Goal: Transaction & Acquisition: Download file/media

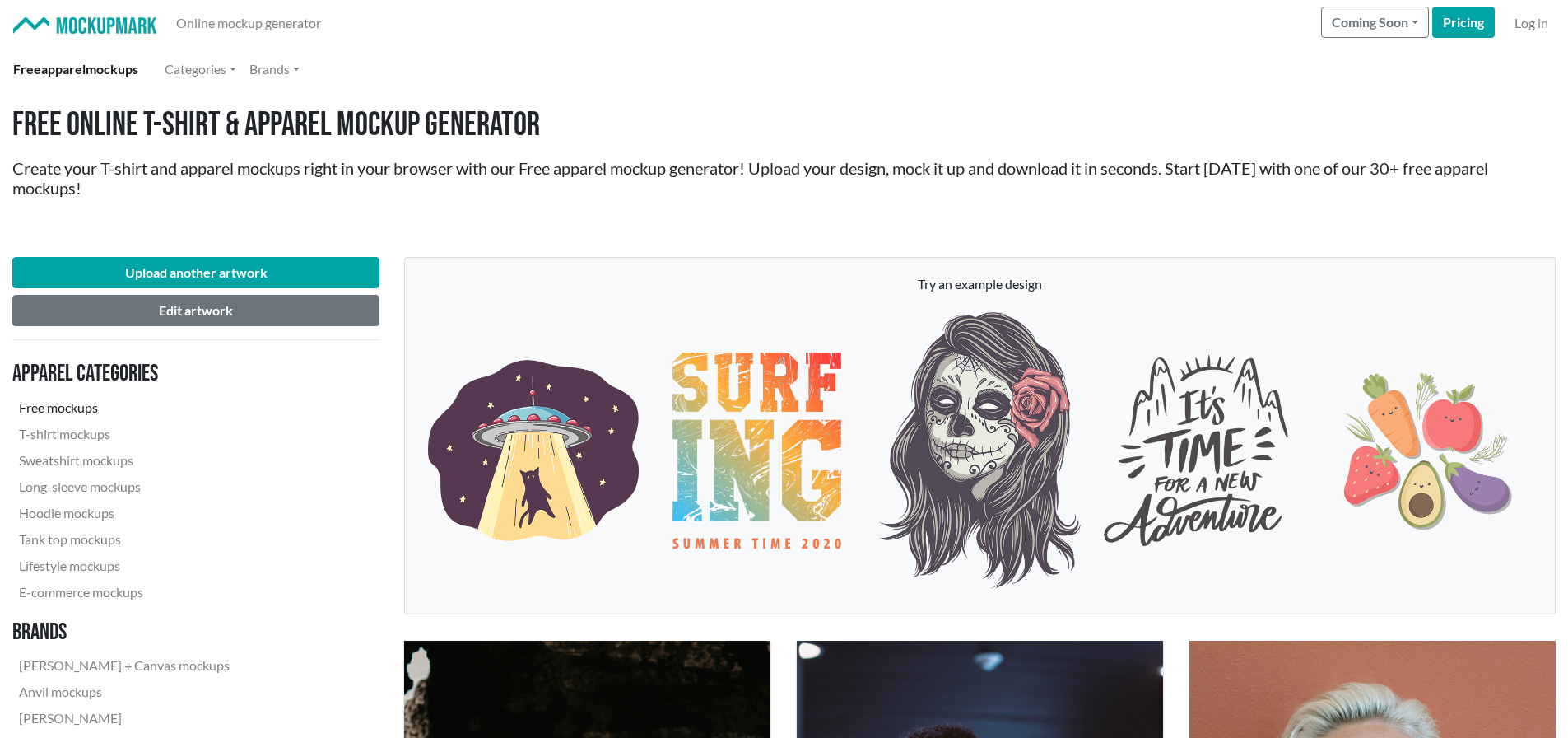
scroll to position [649, 0]
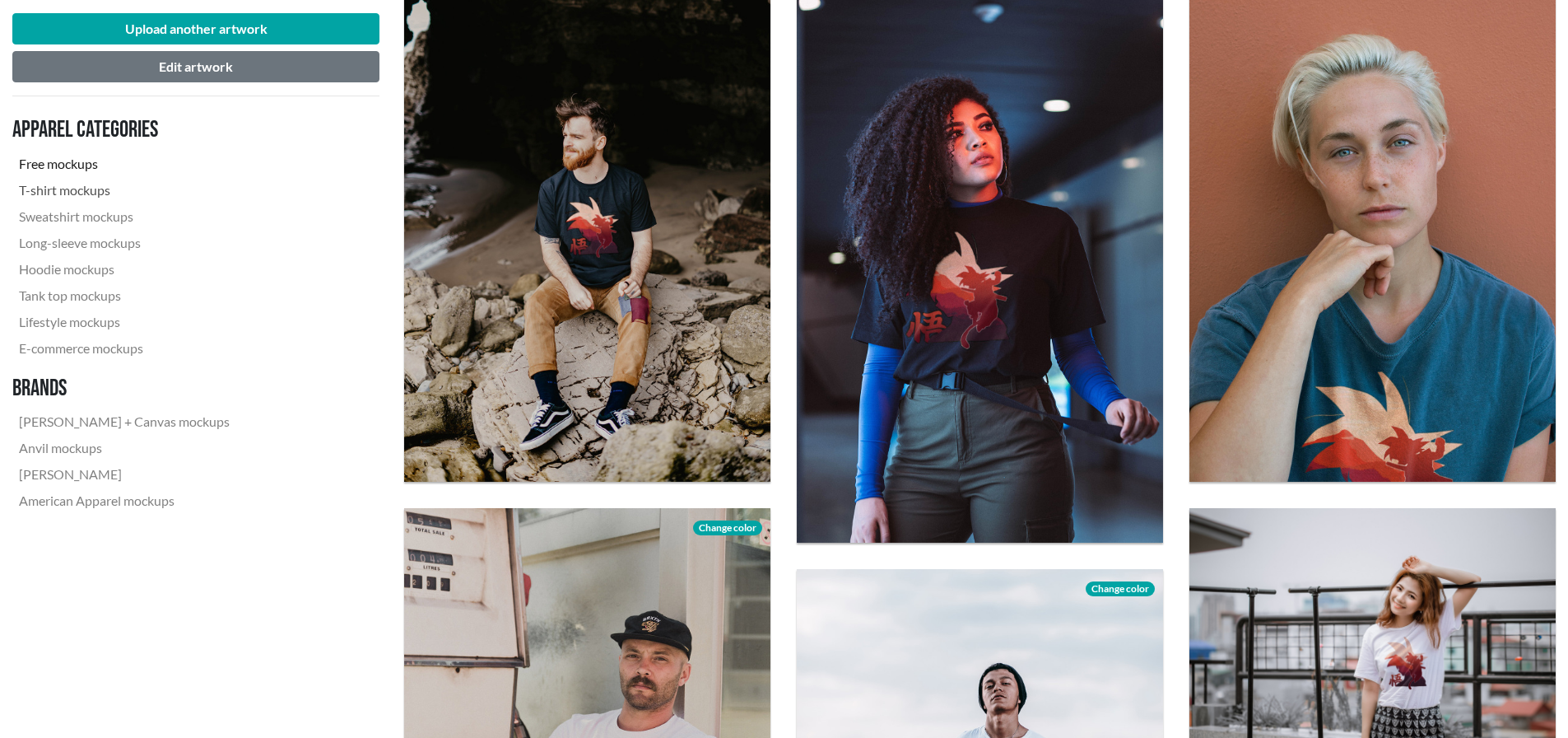
click at [97, 187] on link "T-shirt mockups" at bounding box center [124, 190] width 224 height 27
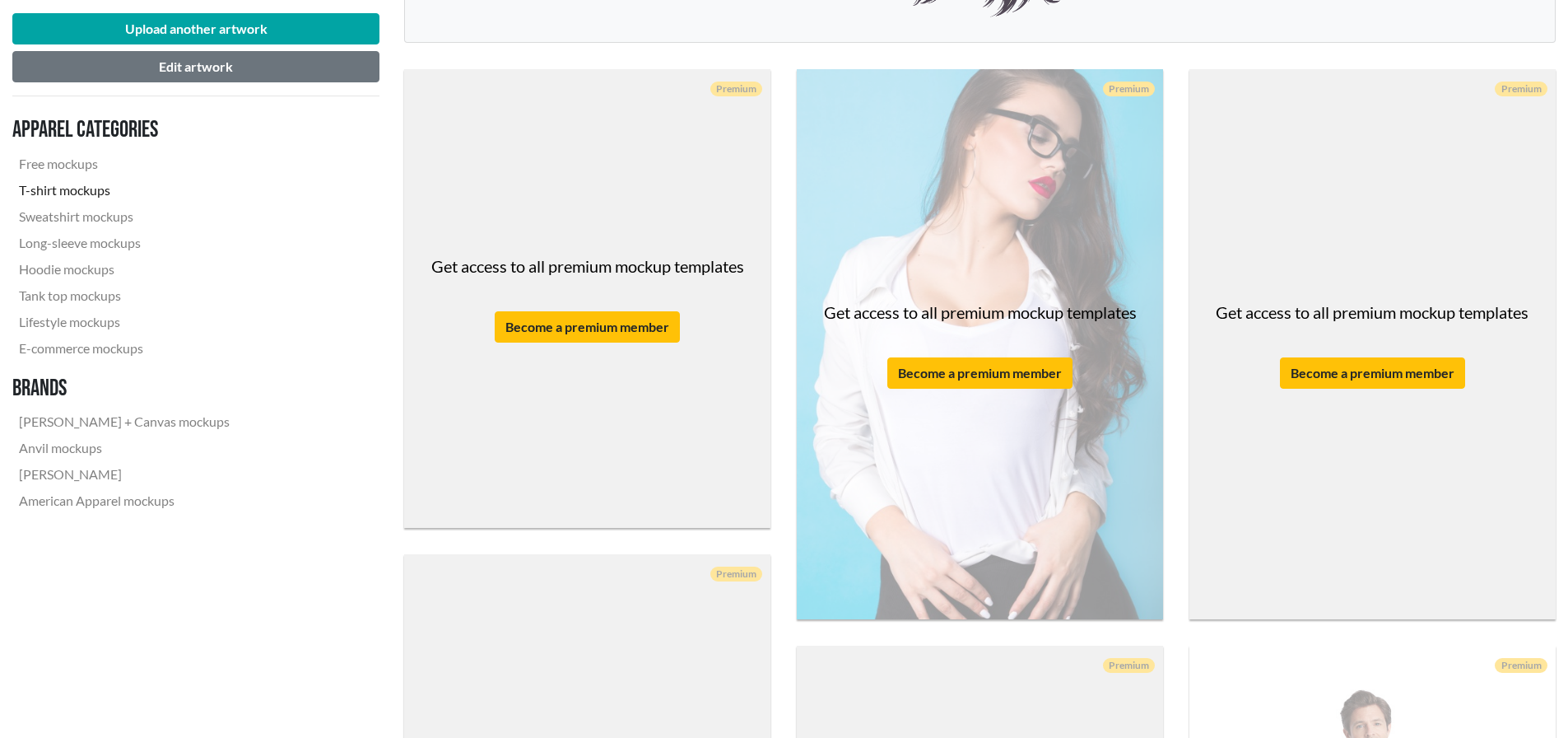
scroll to position [659, 0]
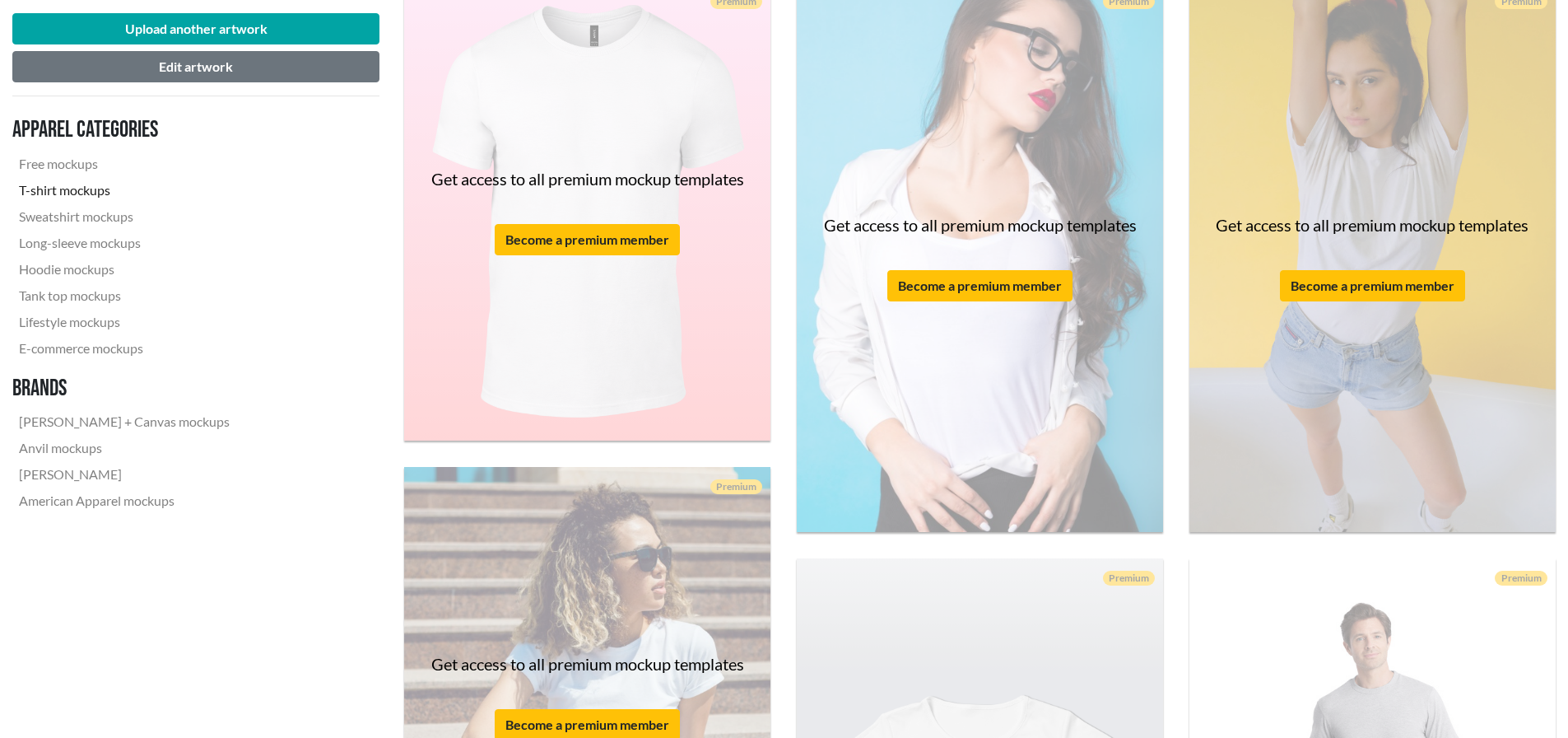
click at [91, 185] on link "T-shirt mockups" at bounding box center [124, 190] width 224 height 27
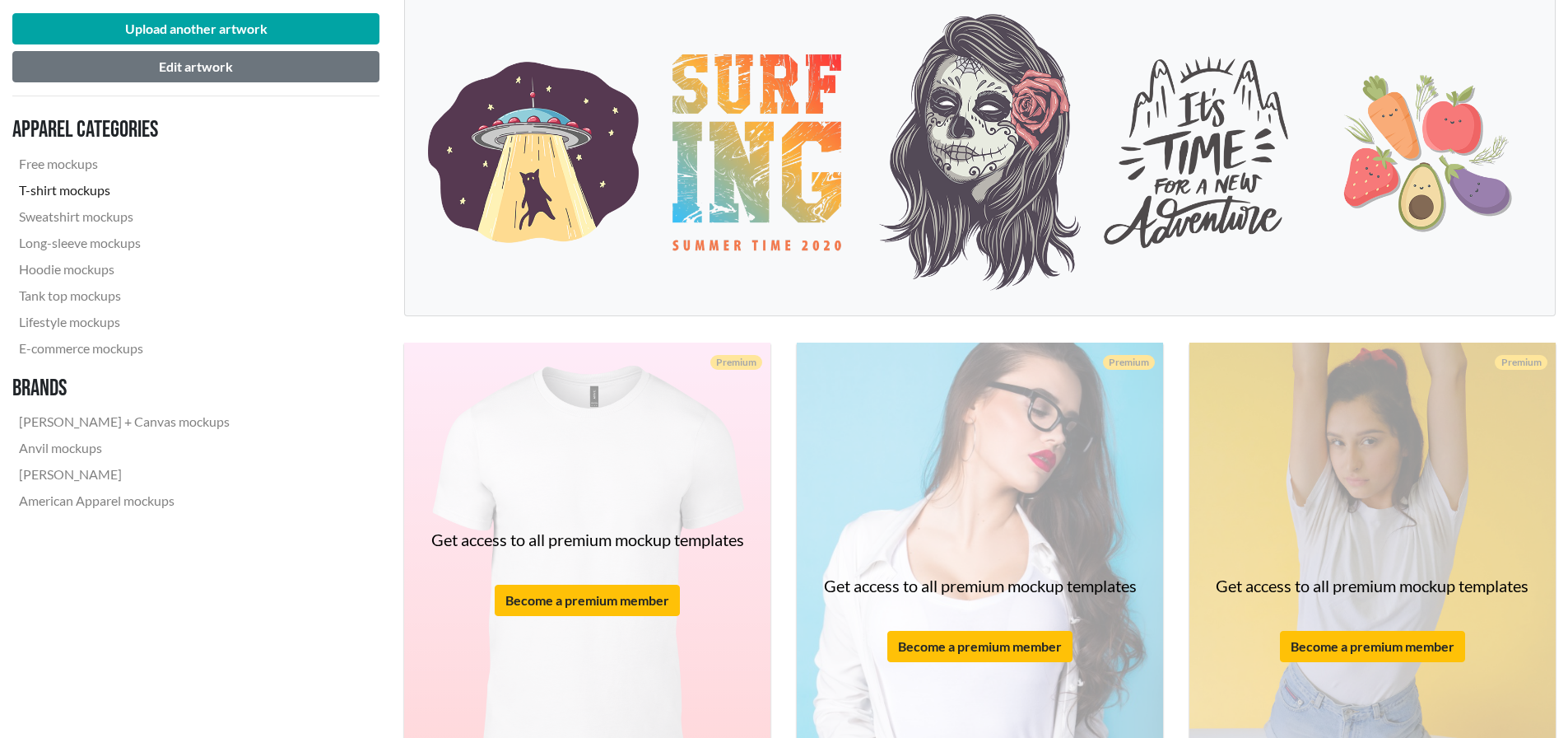
scroll to position [247, 0]
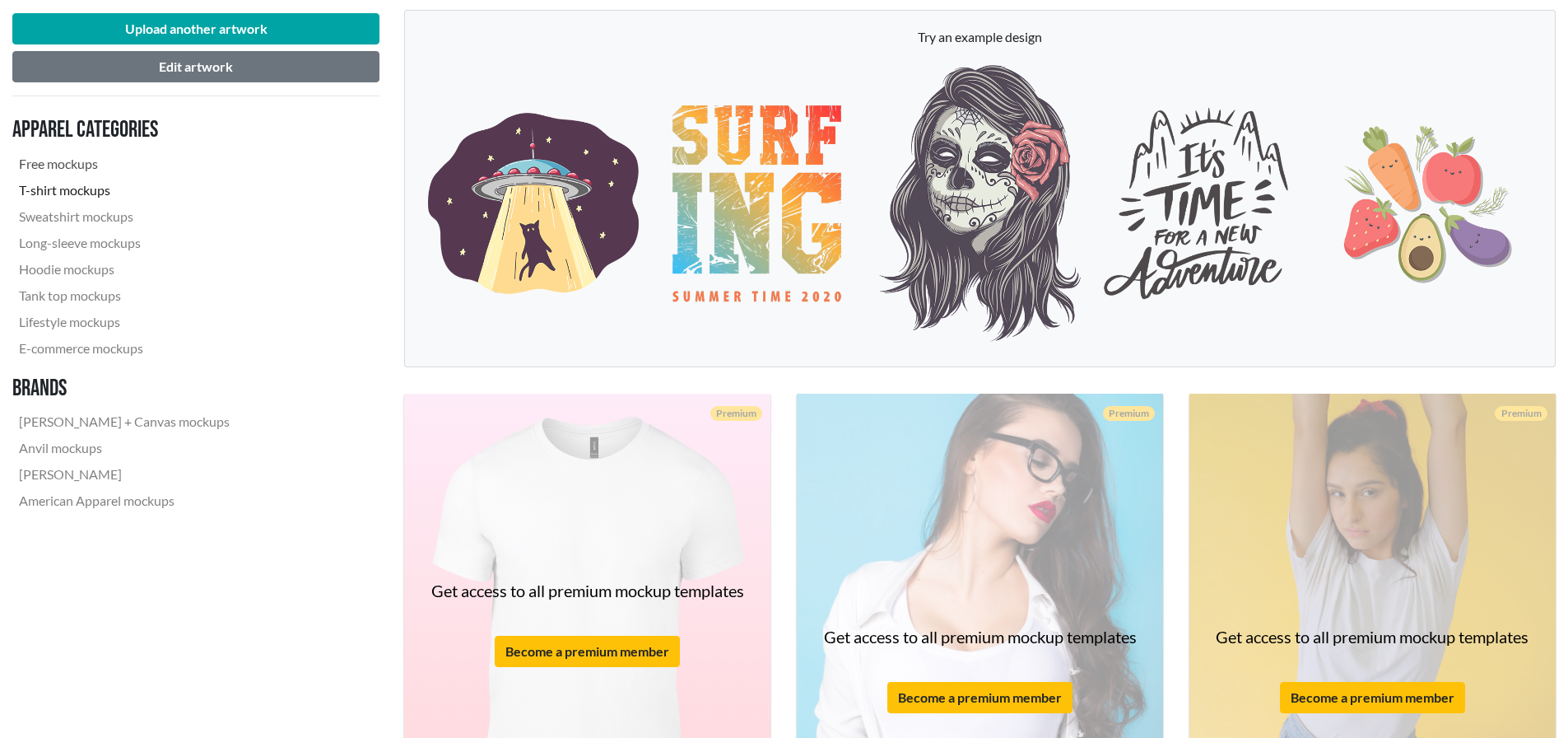
click at [16, 164] on link "Free mockups" at bounding box center [124, 164] width 224 height 27
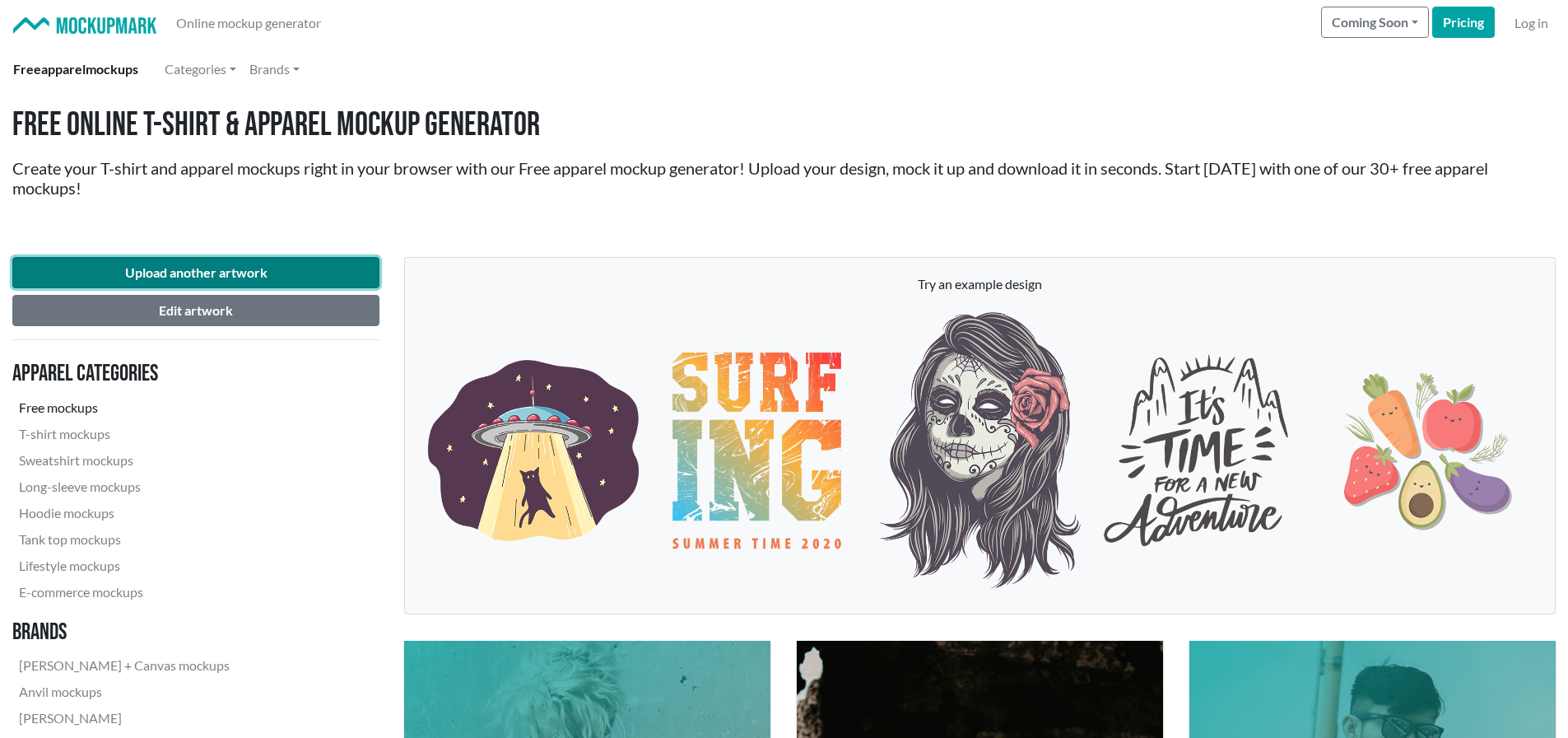
click at [147, 277] on button "Upload another artwork" at bounding box center [196, 272] width 367 height 31
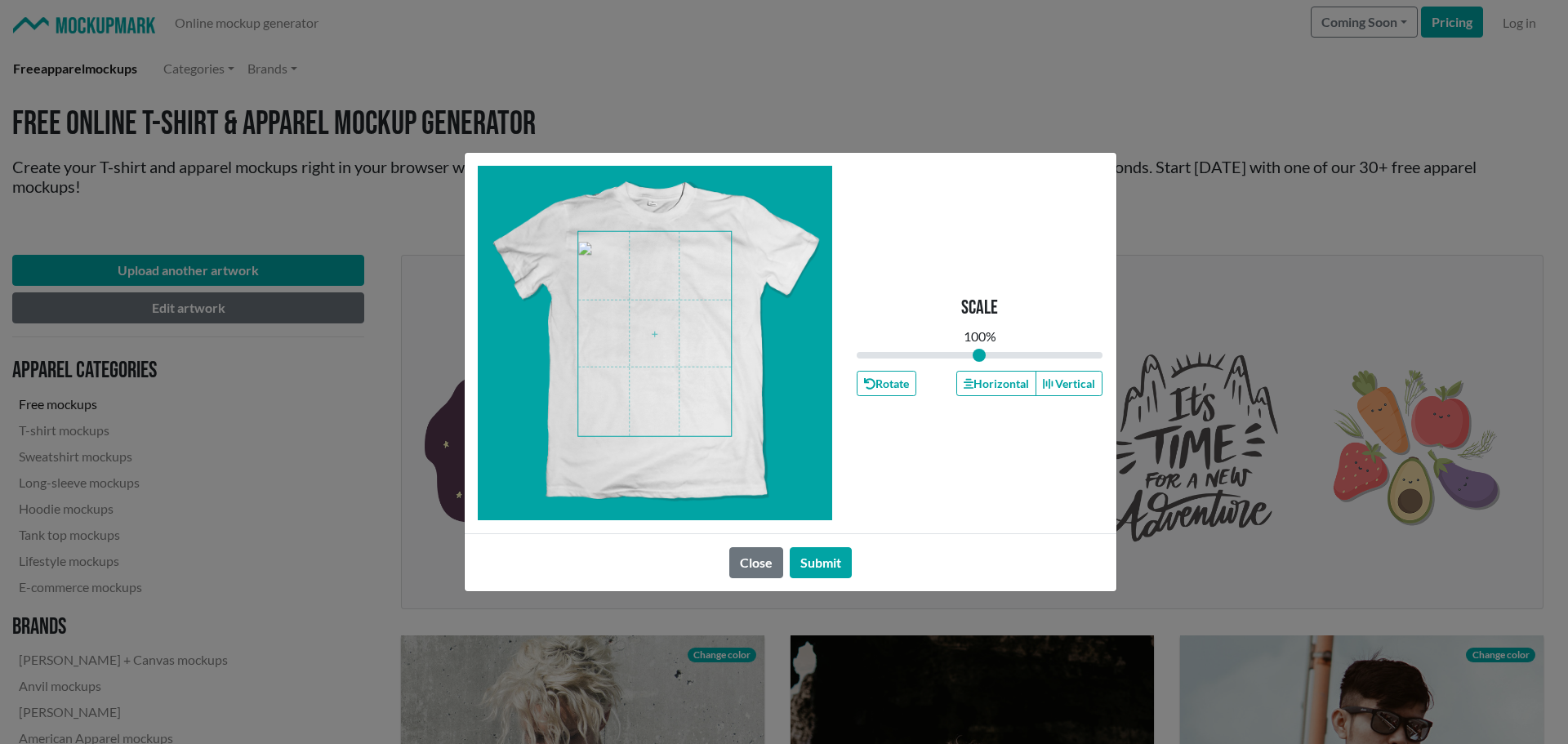
click at [685, 415] on span at bounding box center [654, 334] width 153 height 204
click at [641, 310] on span at bounding box center [654, 334] width 153 height 204
click at [968, 352] on input "range" at bounding box center [979, 355] width 247 height 18
type input "0.87"
click at [964, 346] on input "range" at bounding box center [979, 355] width 247 height 18
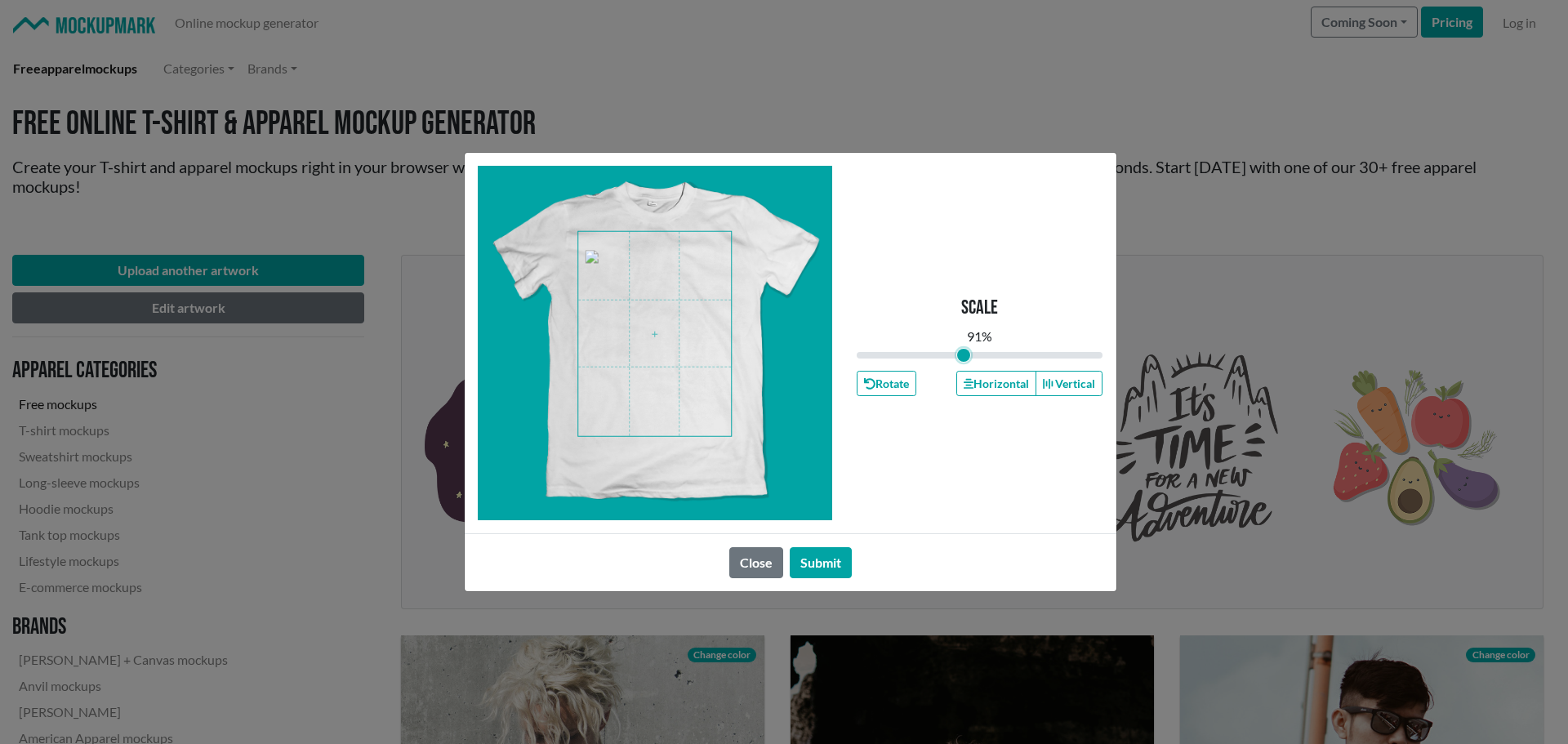
click at [964, 346] on input "range" at bounding box center [979, 355] width 247 height 18
click at [679, 337] on span at bounding box center [654, 334] width 153 height 204
click at [679, 325] on span at bounding box center [654, 334] width 153 height 204
click at [683, 314] on span at bounding box center [654, 334] width 153 height 204
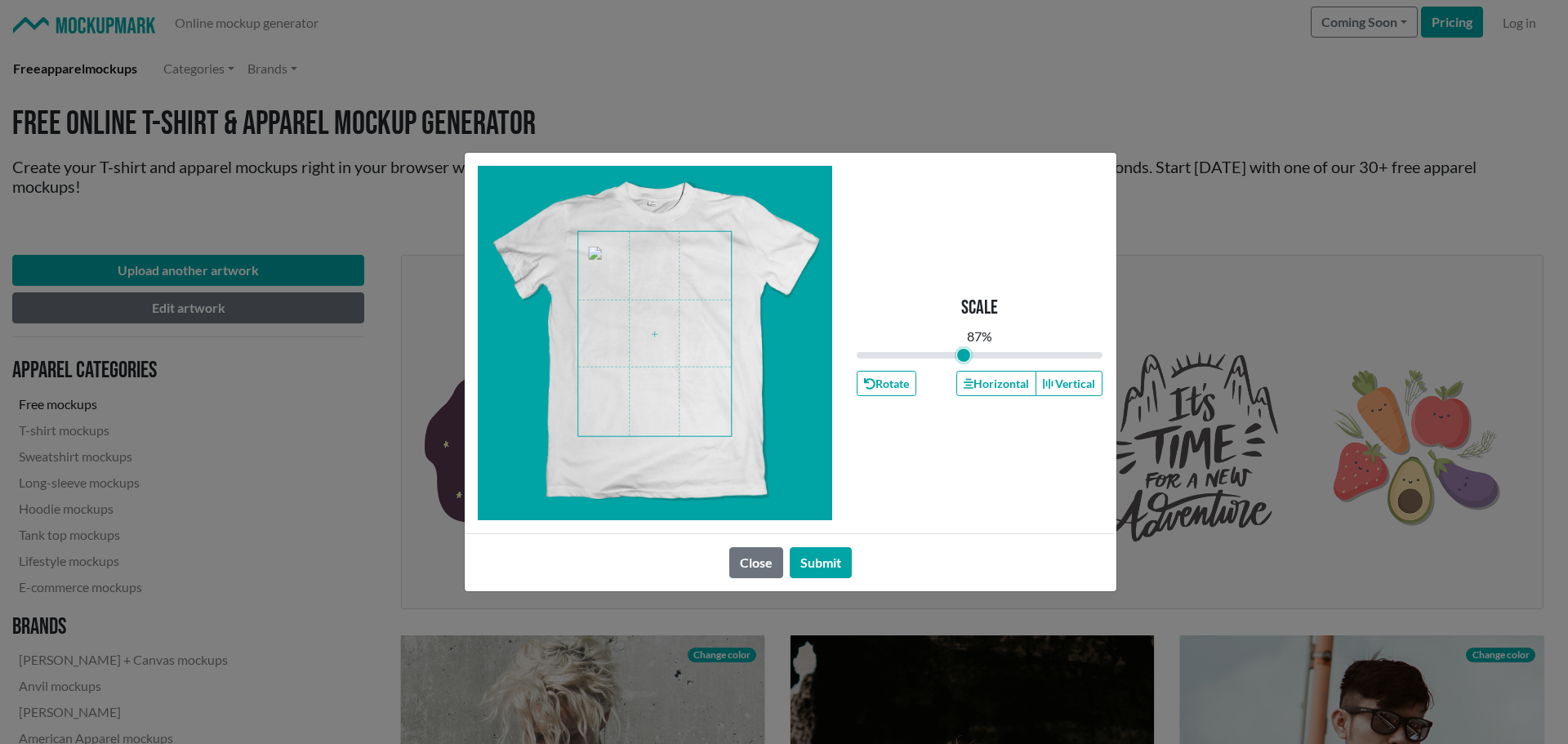
click at [683, 312] on span at bounding box center [654, 334] width 153 height 204
click at [683, 307] on span at bounding box center [654, 334] width 153 height 204
click at [683, 306] on span at bounding box center [654, 334] width 153 height 204
click at [683, 303] on span at bounding box center [654, 334] width 153 height 204
click at [671, 261] on span at bounding box center [654, 334] width 153 height 204
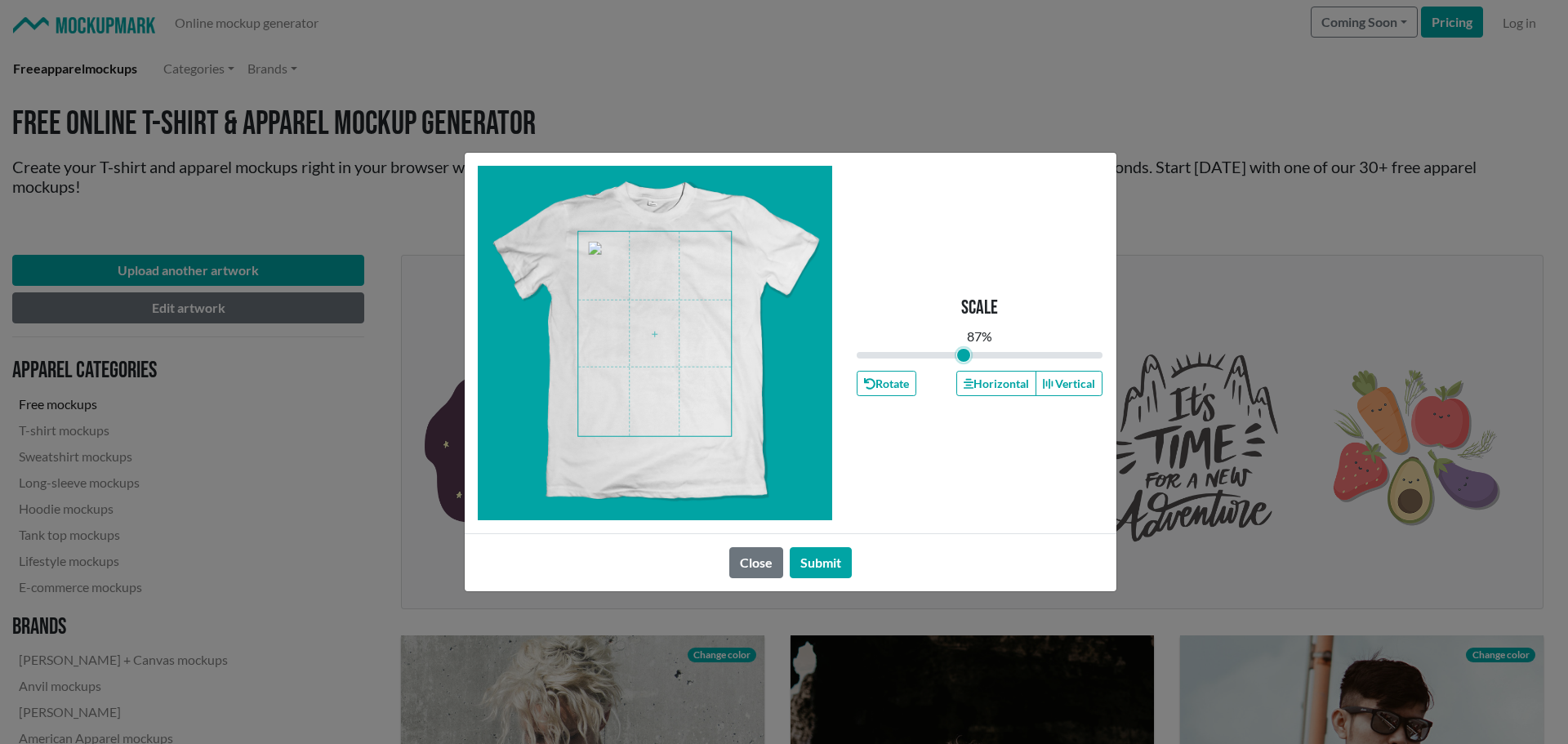
click at [671, 260] on span at bounding box center [654, 334] width 153 height 204
click at [827, 560] on button "Submit" at bounding box center [820, 562] width 62 height 31
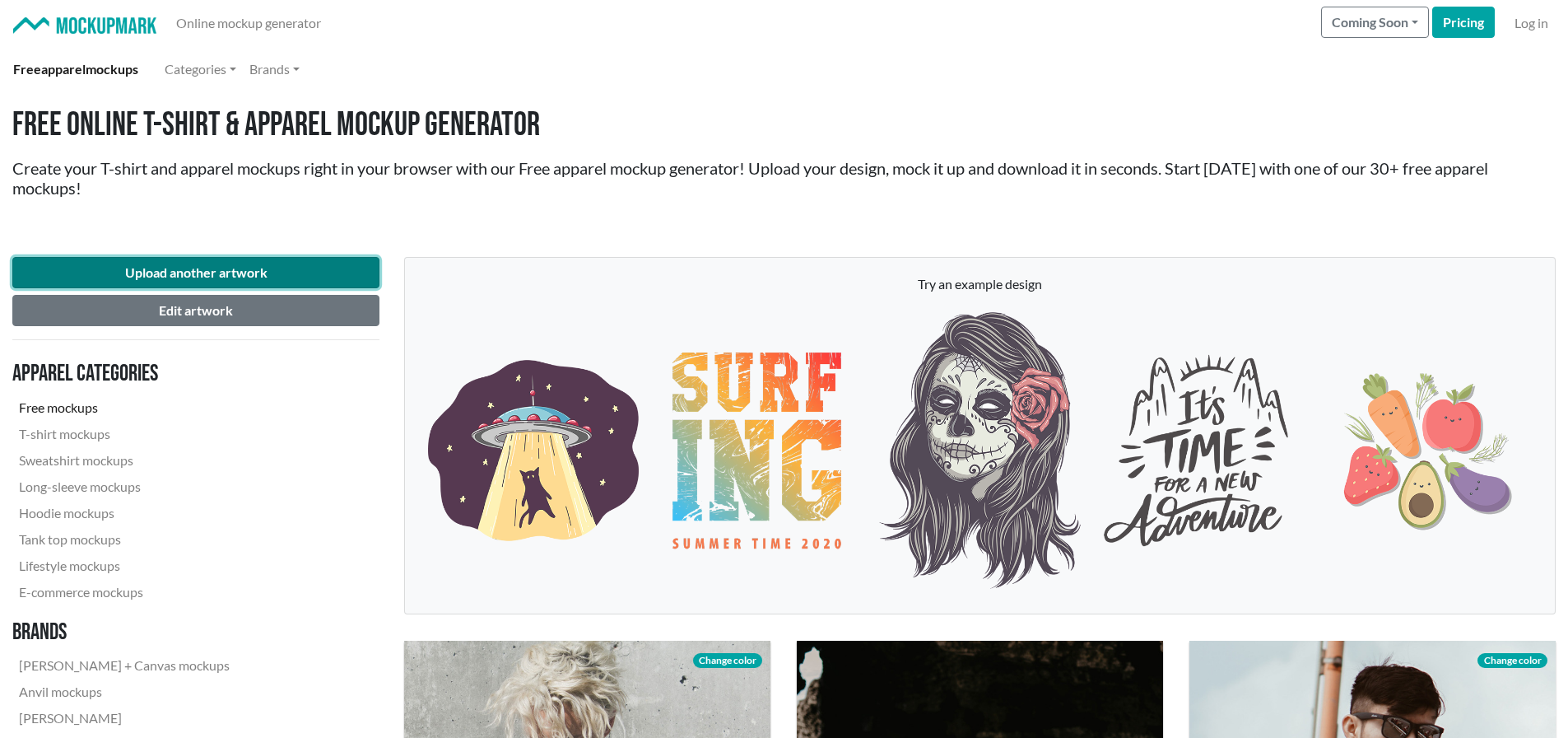
click at [252, 271] on button "Upload another artwork" at bounding box center [196, 272] width 367 height 31
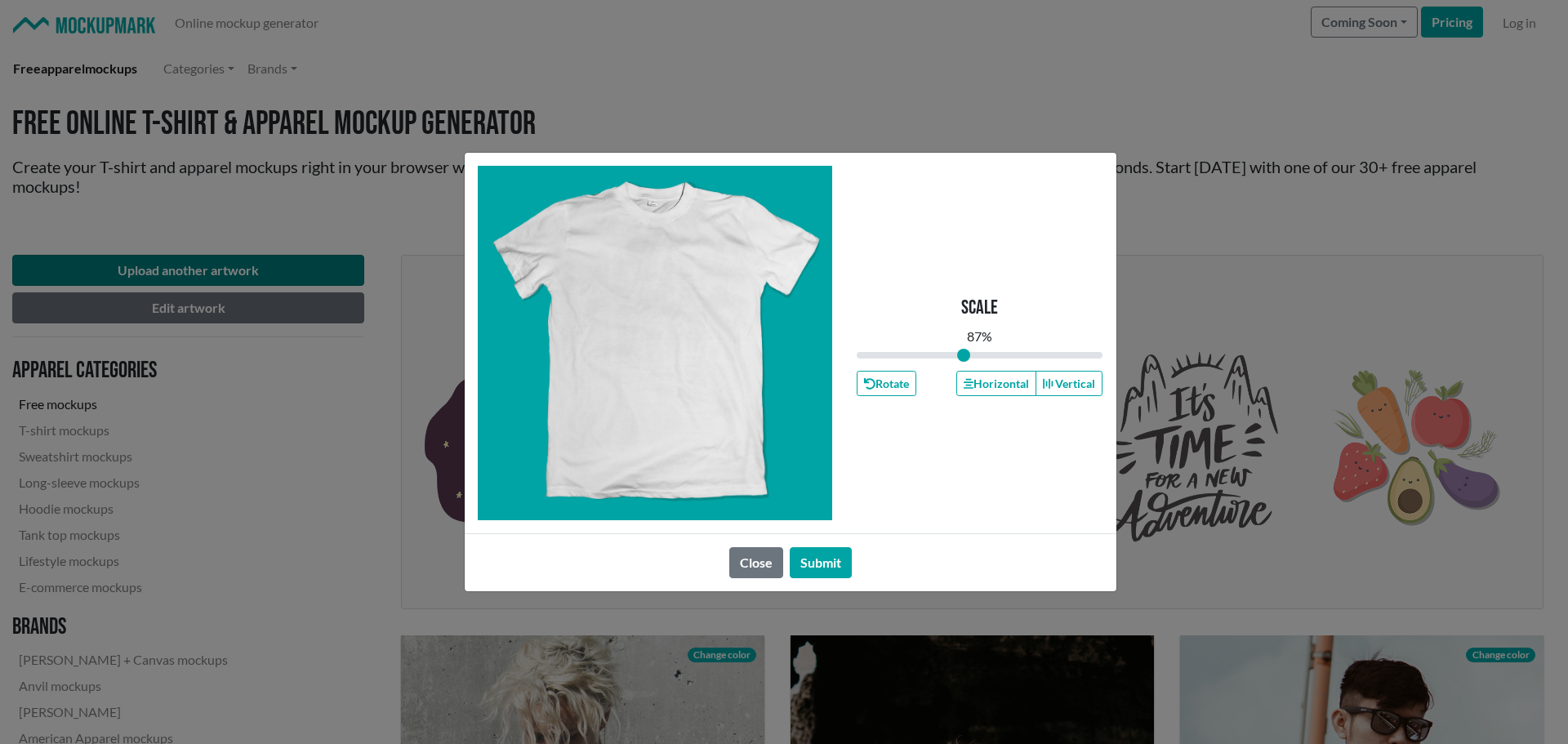
type input "1"
click at [833, 561] on button "Submit" at bounding box center [820, 562] width 62 height 31
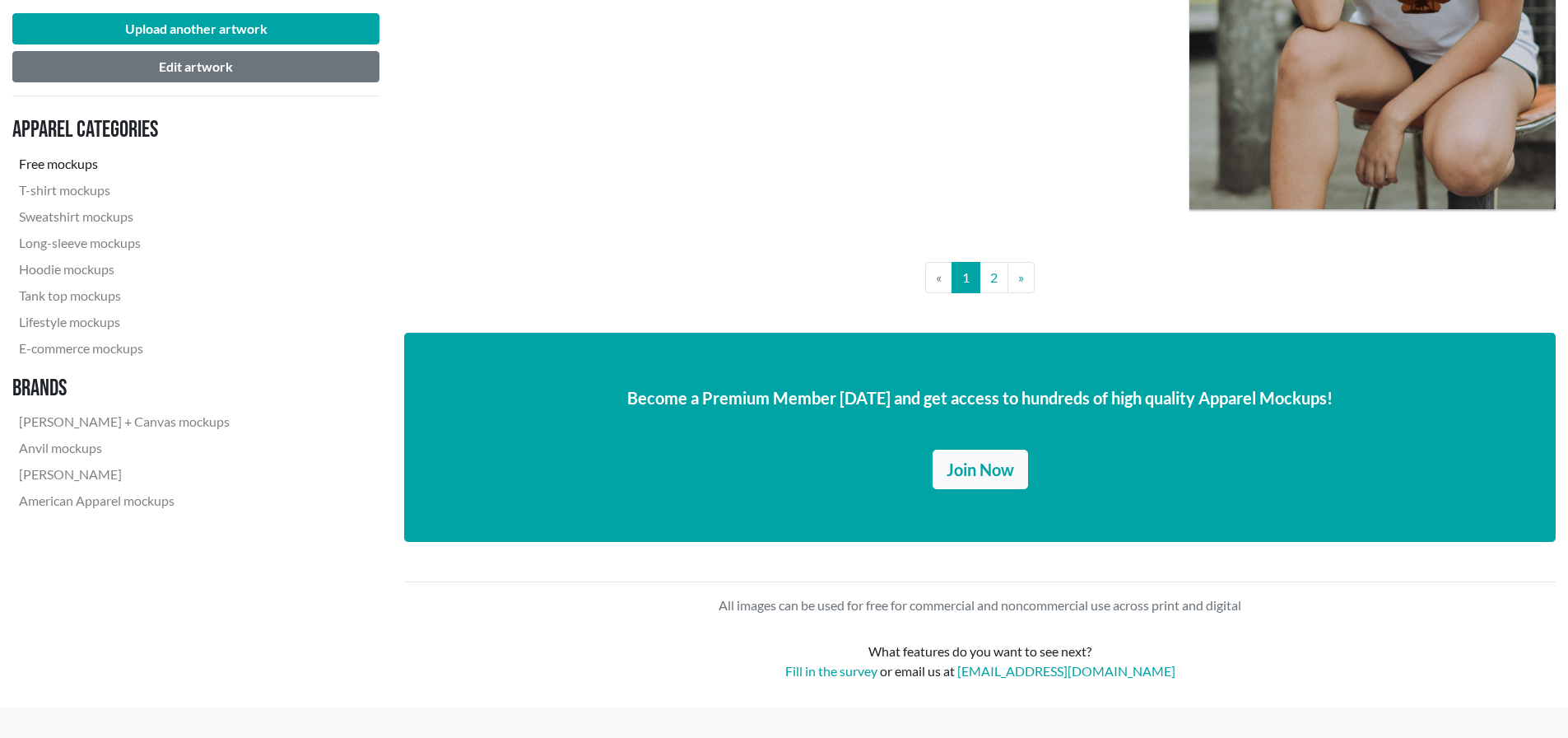
scroll to position [4364, 0]
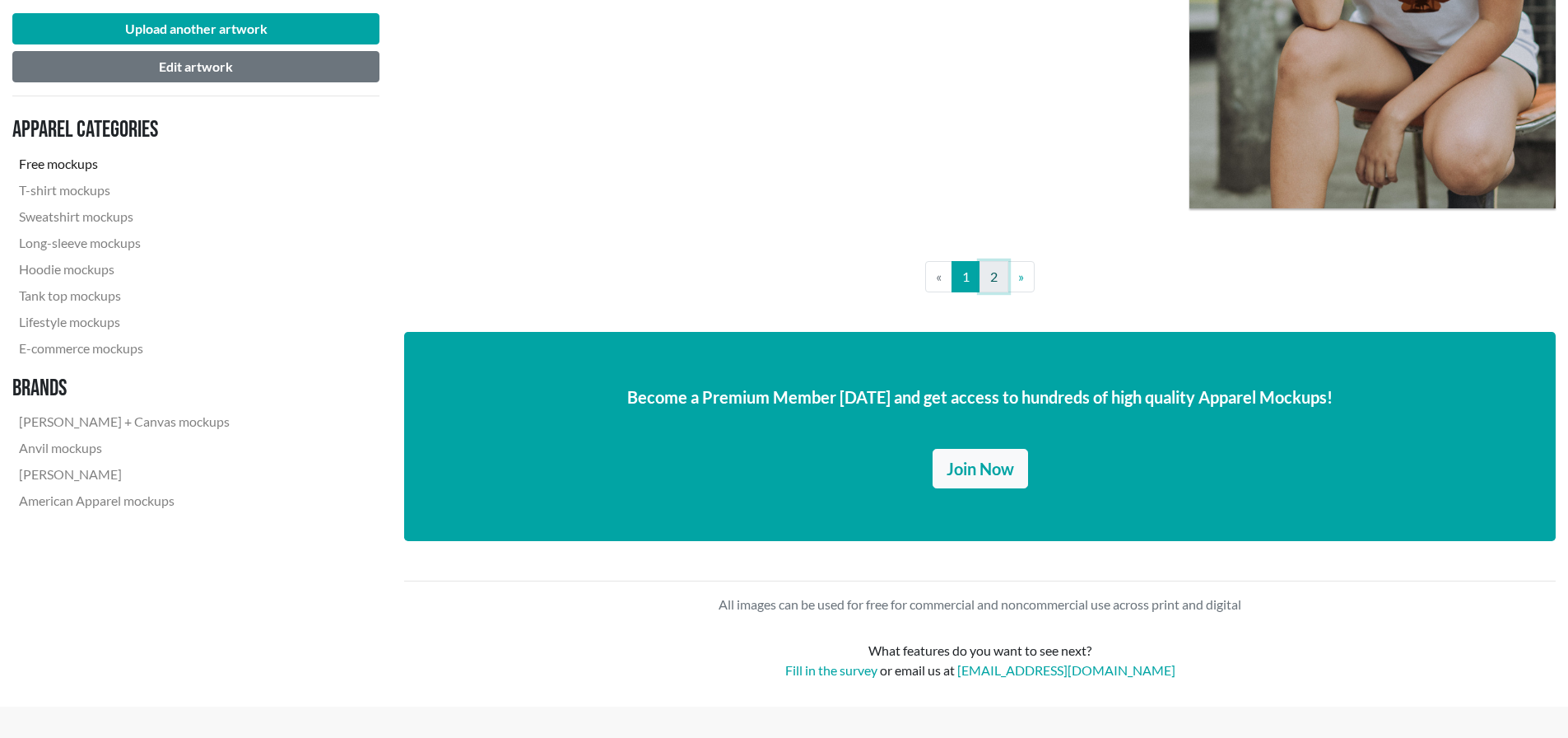
click at [999, 289] on link "2" at bounding box center [993, 276] width 29 height 31
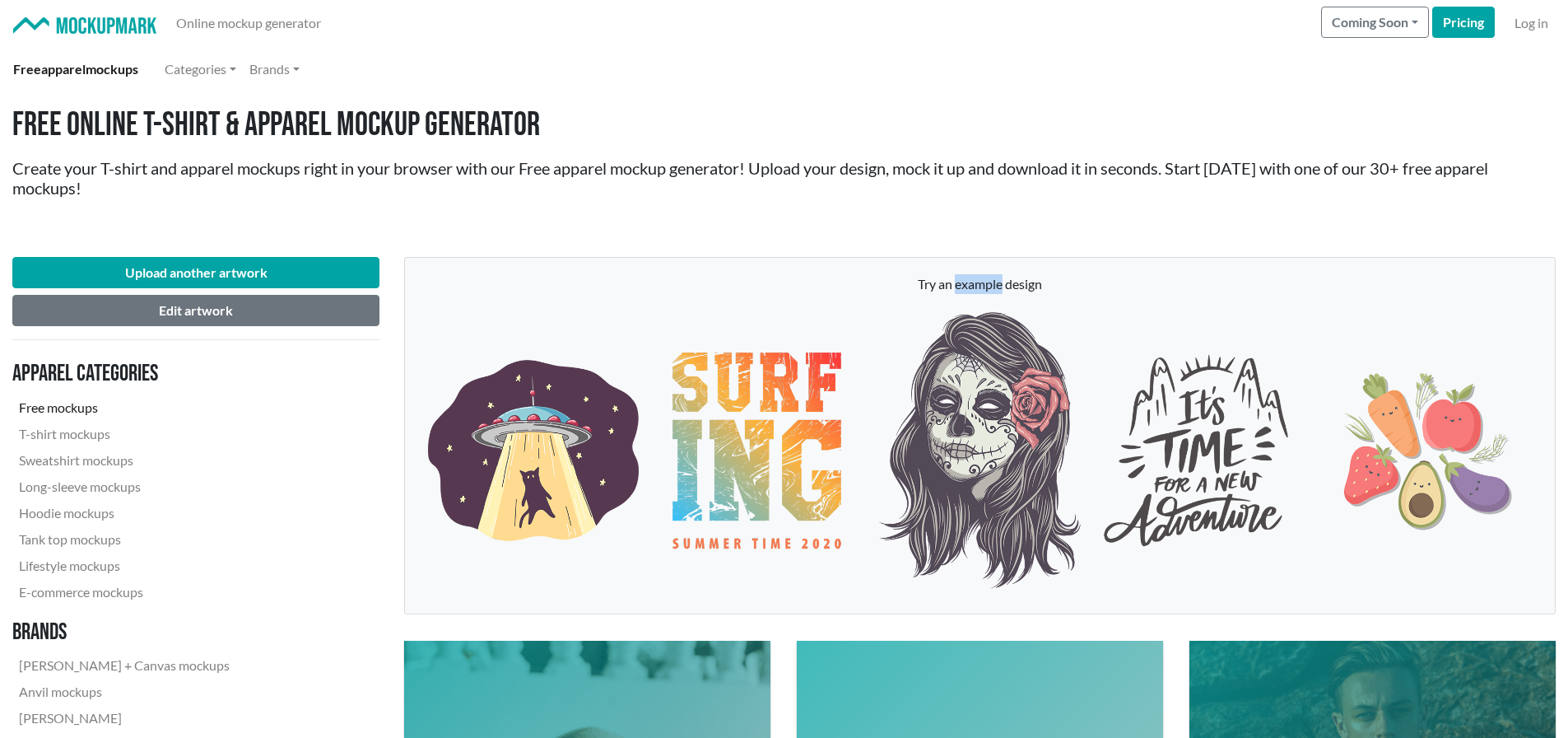
click at [999, 289] on p "Try an example design" at bounding box center [979, 284] width 1116 height 19
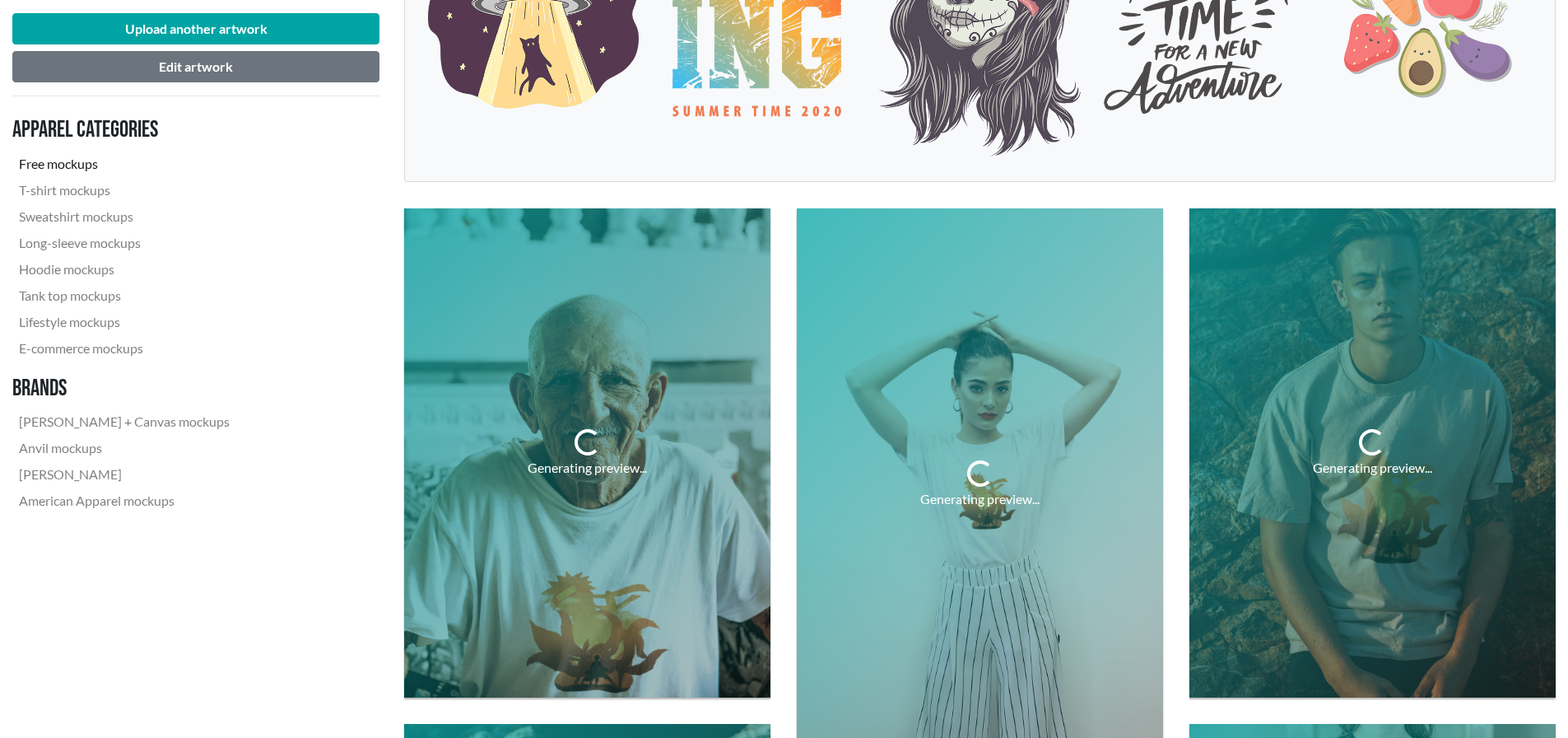
scroll to position [577, 0]
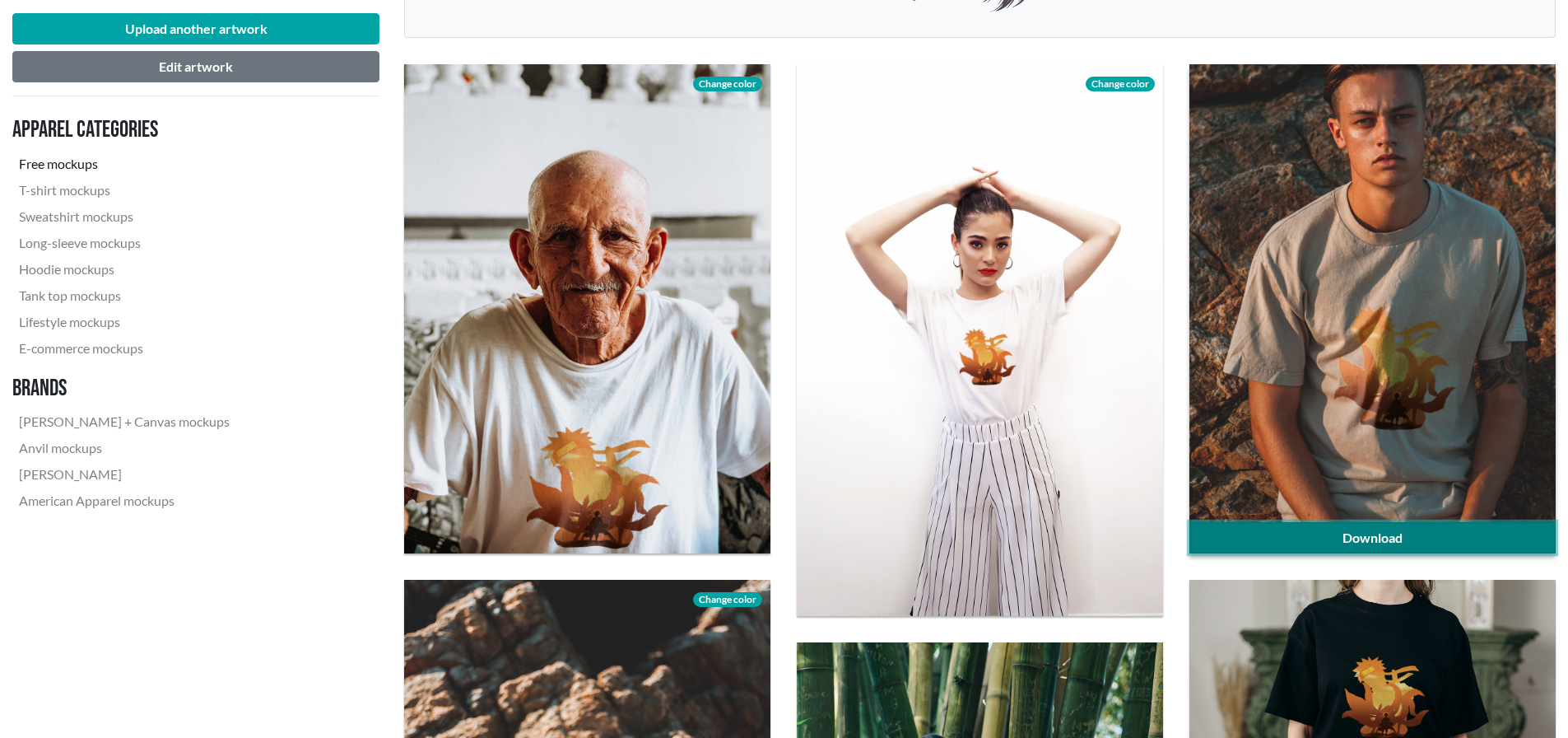
click at [1342, 542] on link "Download" at bounding box center [1372, 537] width 367 height 31
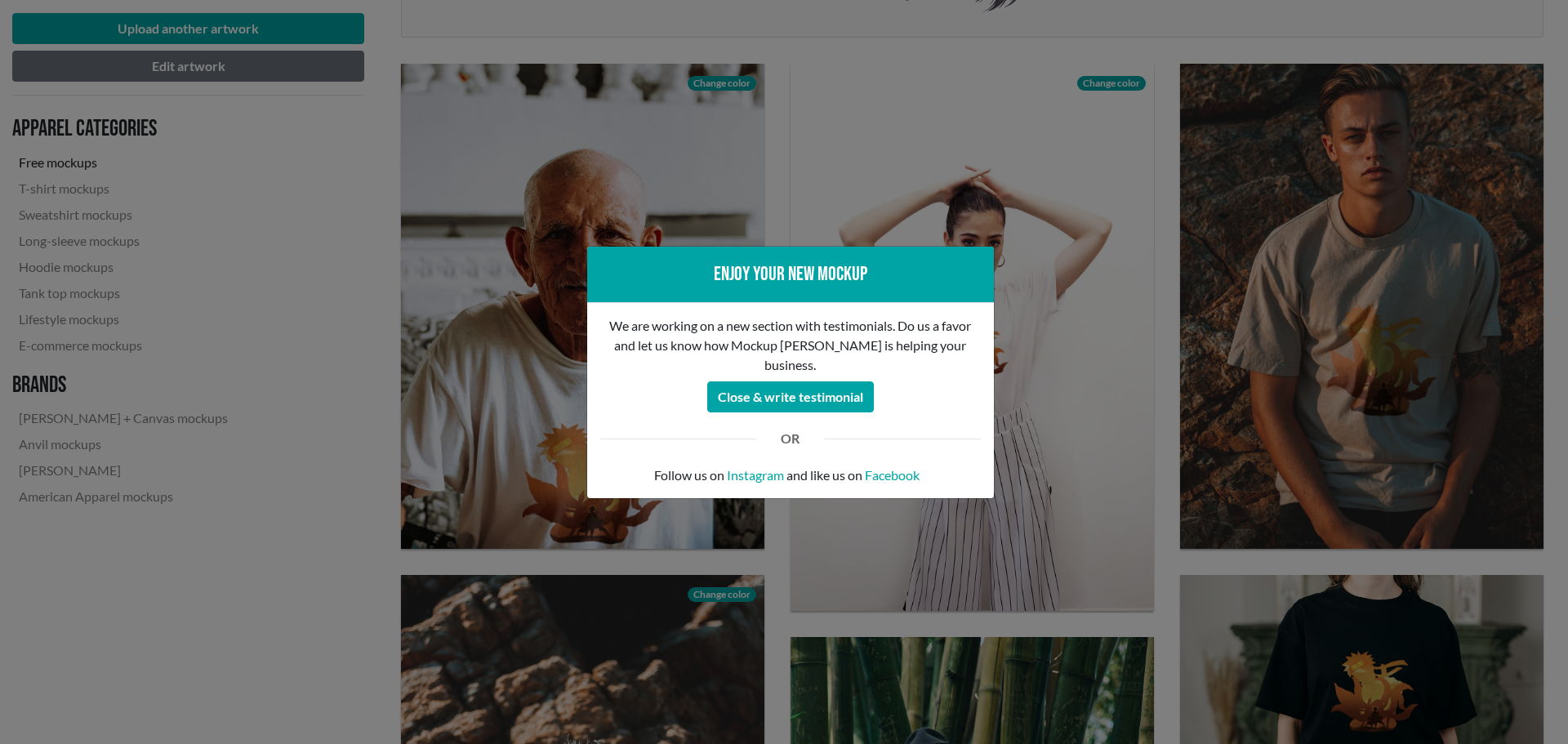
click at [1329, 400] on div "Enjoy your new mockup We are working on a new section with testimonials. Do us …" at bounding box center [784, 372] width 1568 height 744
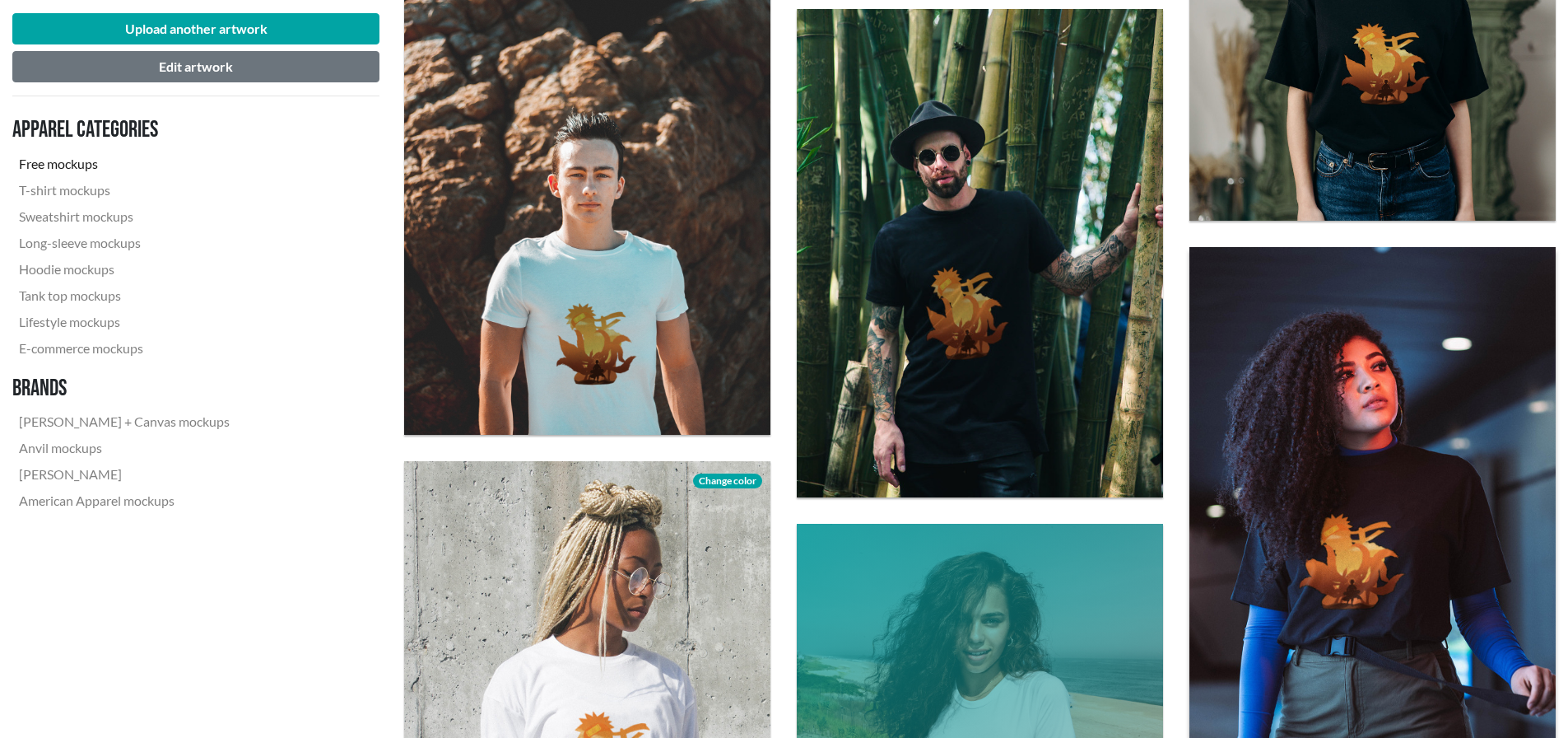
scroll to position [1400, 0]
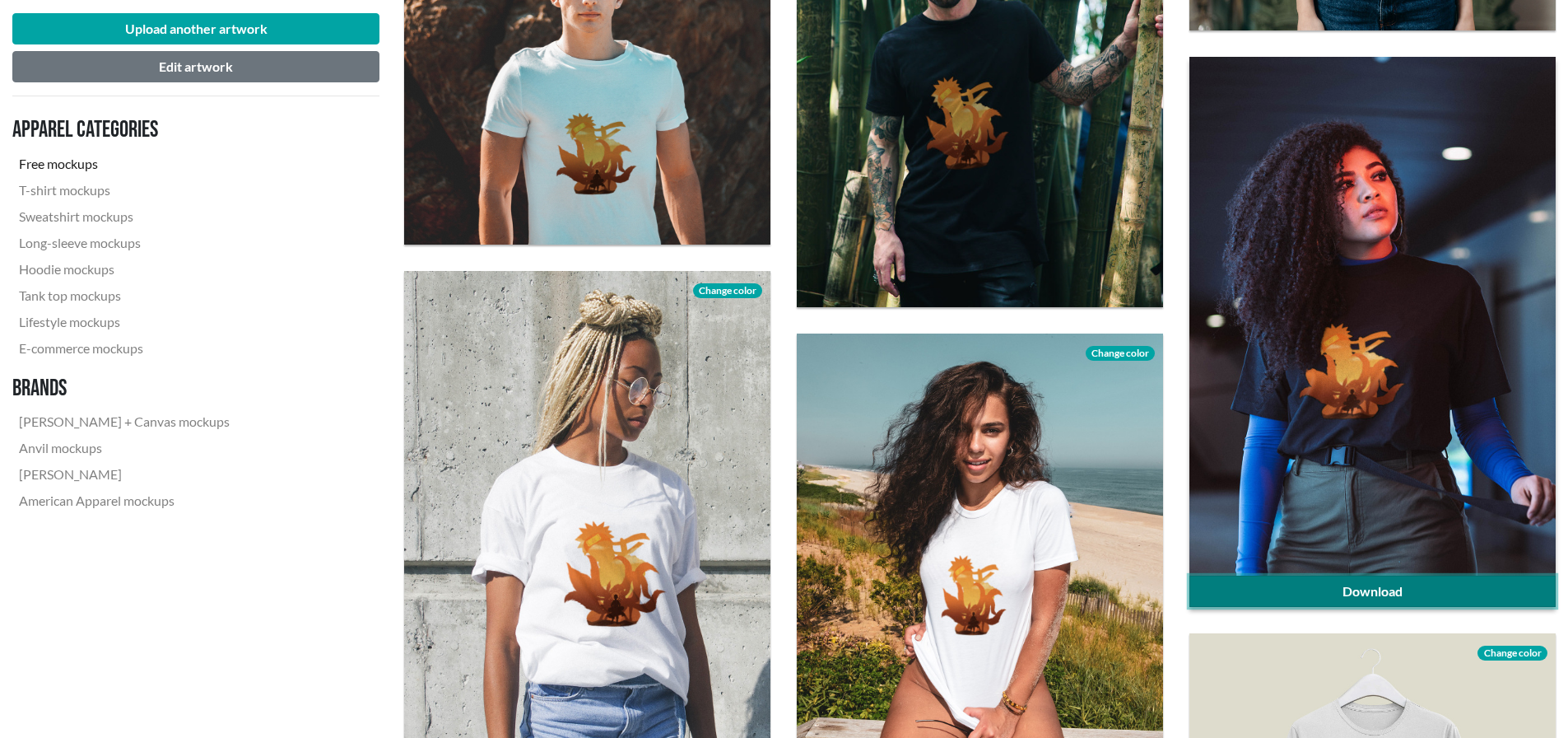
click at [1319, 593] on link "Download" at bounding box center [1372, 591] width 367 height 31
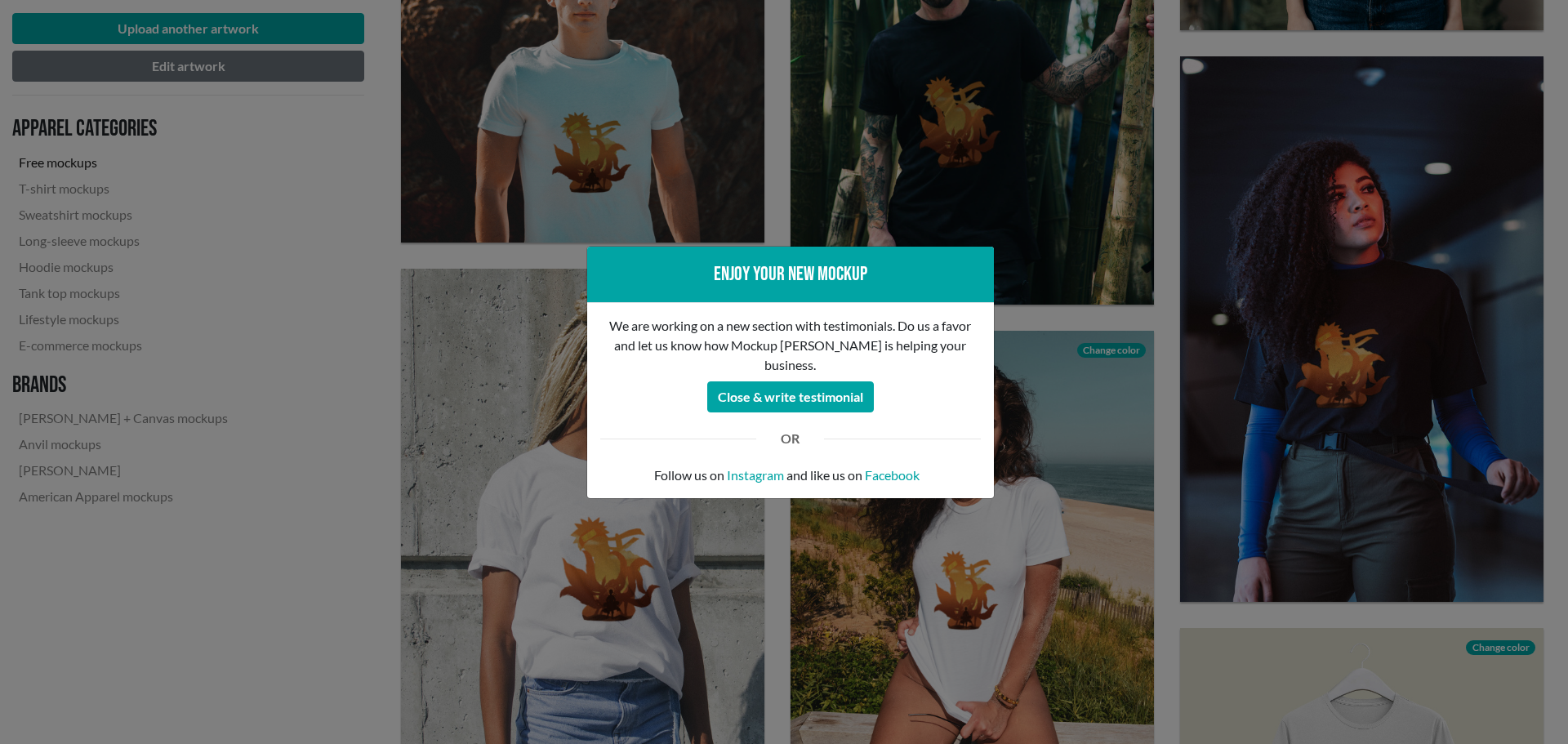
click at [1378, 56] on div "Enjoy your new mockup We are working on a new section with testimonials. Do us …" at bounding box center [784, 372] width 1568 height 744
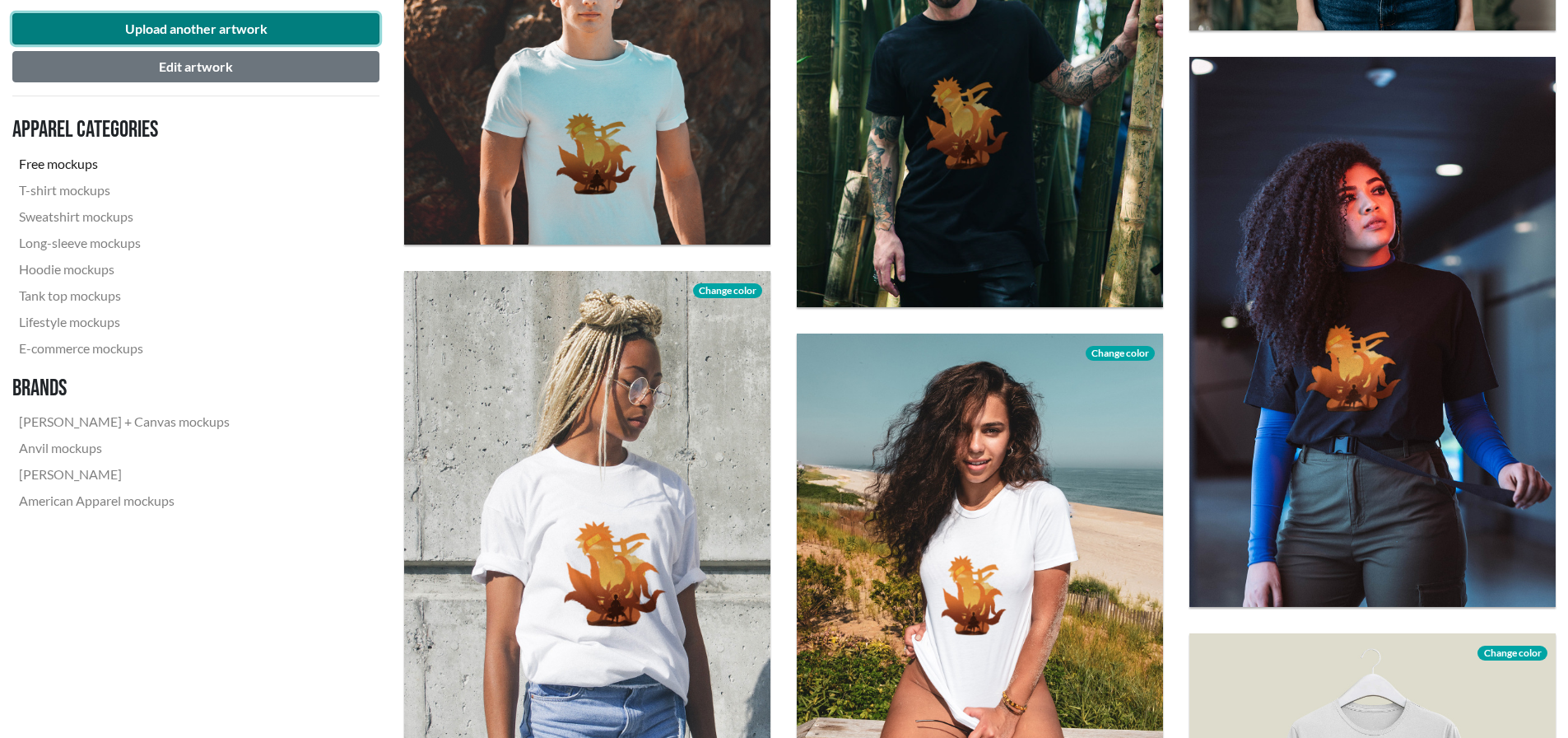
click at [242, 20] on button "Upload another artwork" at bounding box center [196, 28] width 367 height 31
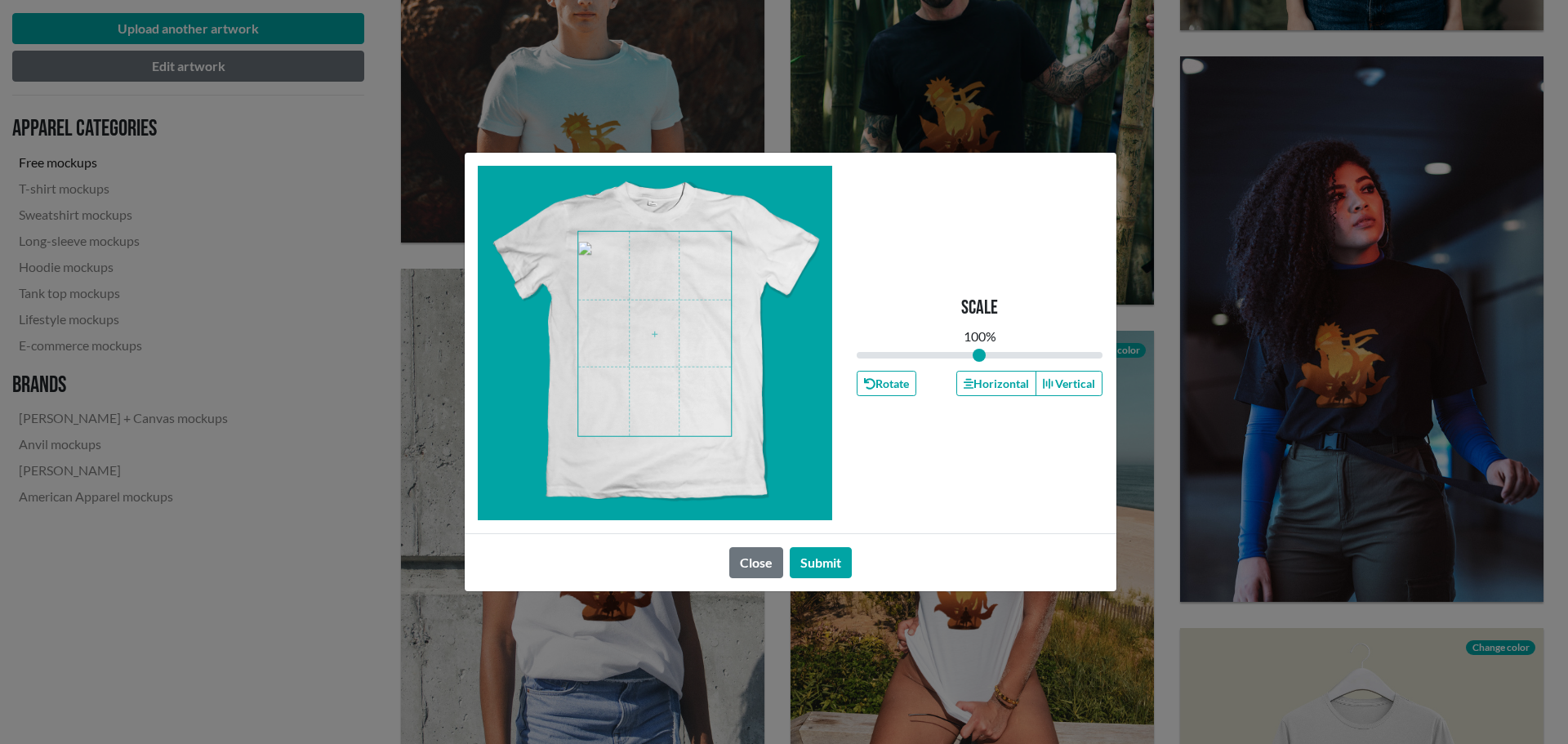
click at [677, 362] on span at bounding box center [654, 334] width 153 height 204
click at [679, 345] on span at bounding box center [654, 334] width 153 height 204
click at [656, 349] on span at bounding box center [654, 334] width 153 height 204
click at [660, 336] on span at bounding box center [654, 334] width 153 height 204
click at [661, 336] on span at bounding box center [654, 334] width 153 height 204
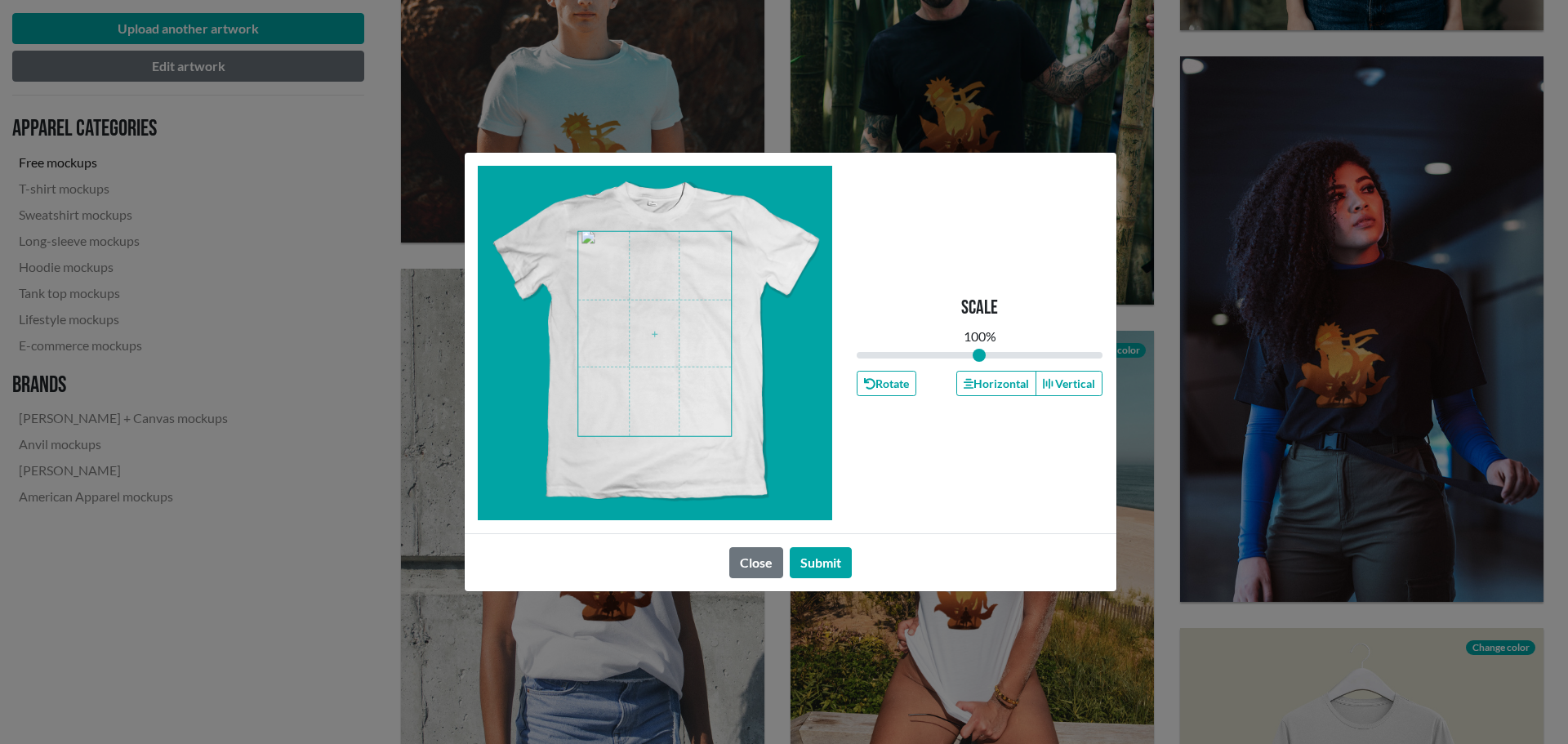
click at [661, 336] on span at bounding box center [654, 334] width 153 height 204
click at [810, 556] on button "Submit" at bounding box center [820, 562] width 62 height 31
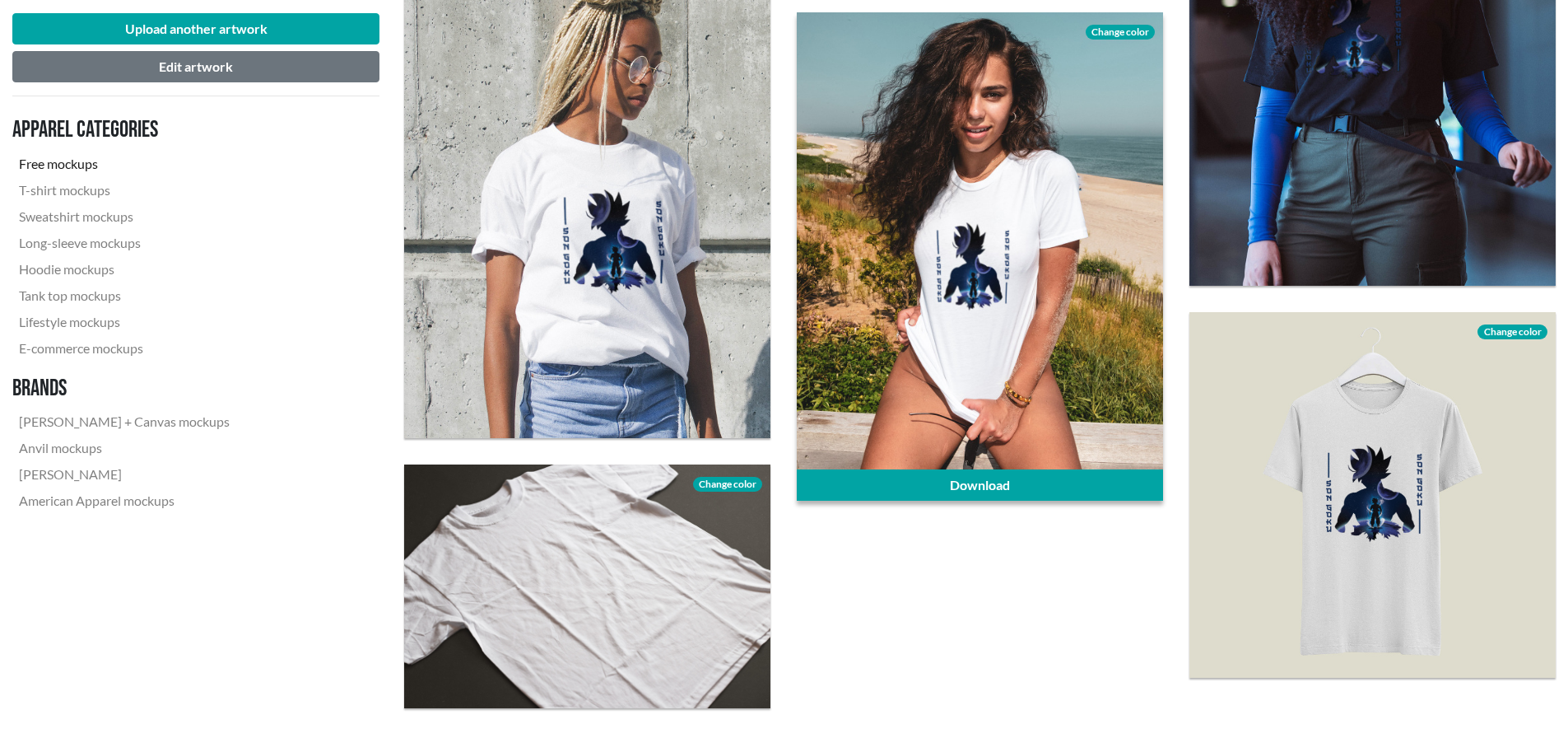
scroll to position [1729, 0]
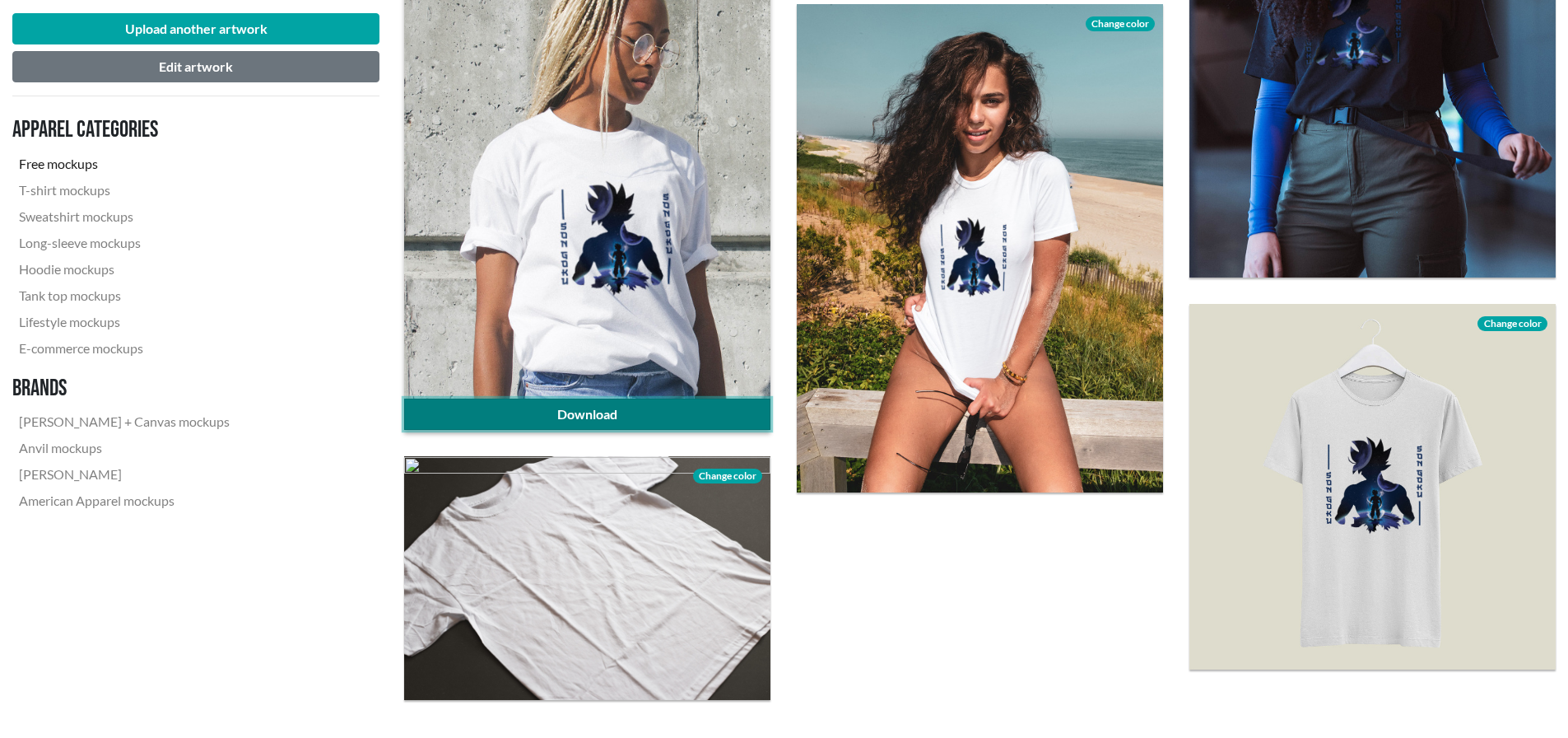
click at [680, 403] on link "Download" at bounding box center [587, 414] width 367 height 31
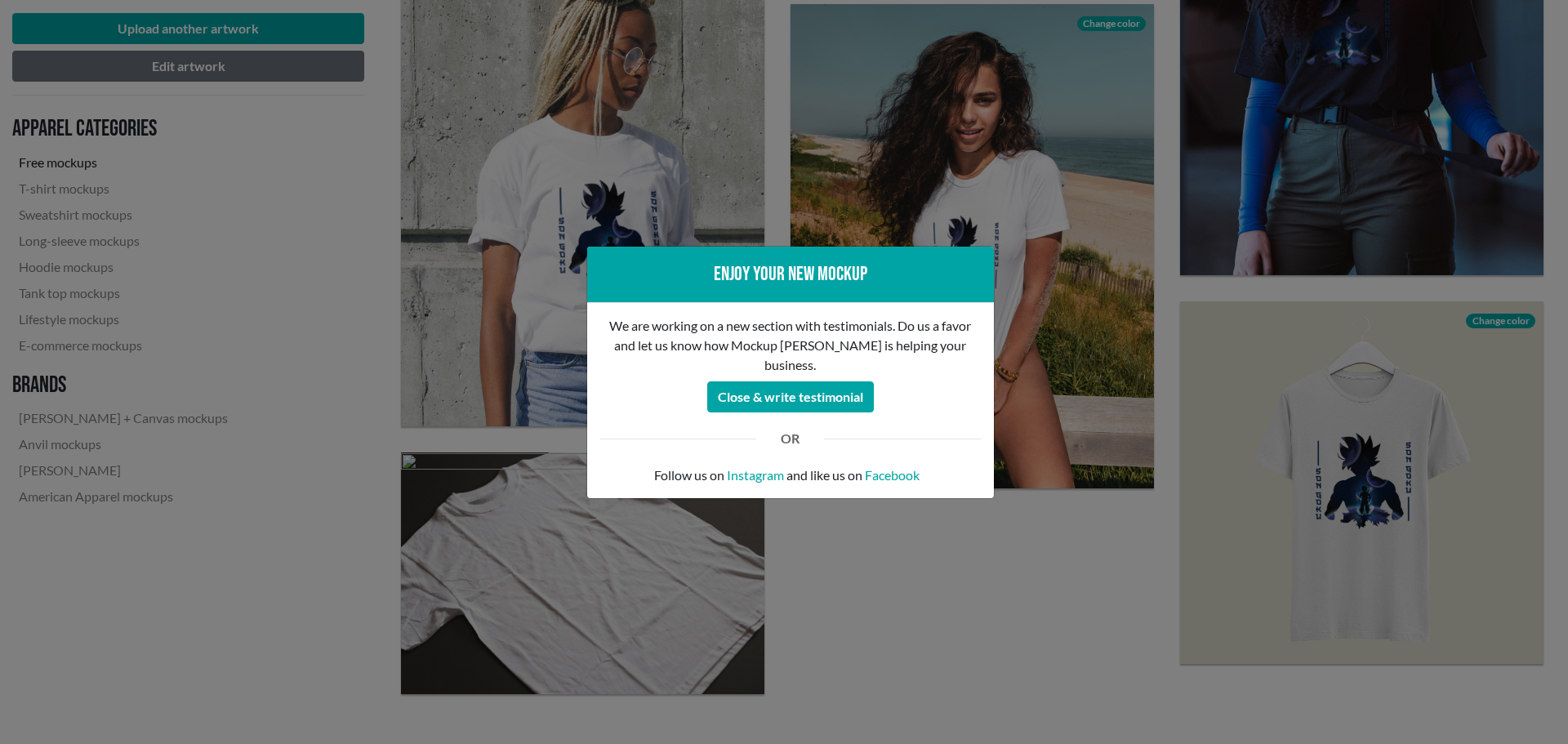
click at [1191, 508] on div "Enjoy your new mockup We are working on a new section with testimonials. Do us …" at bounding box center [784, 372] width 1568 height 744
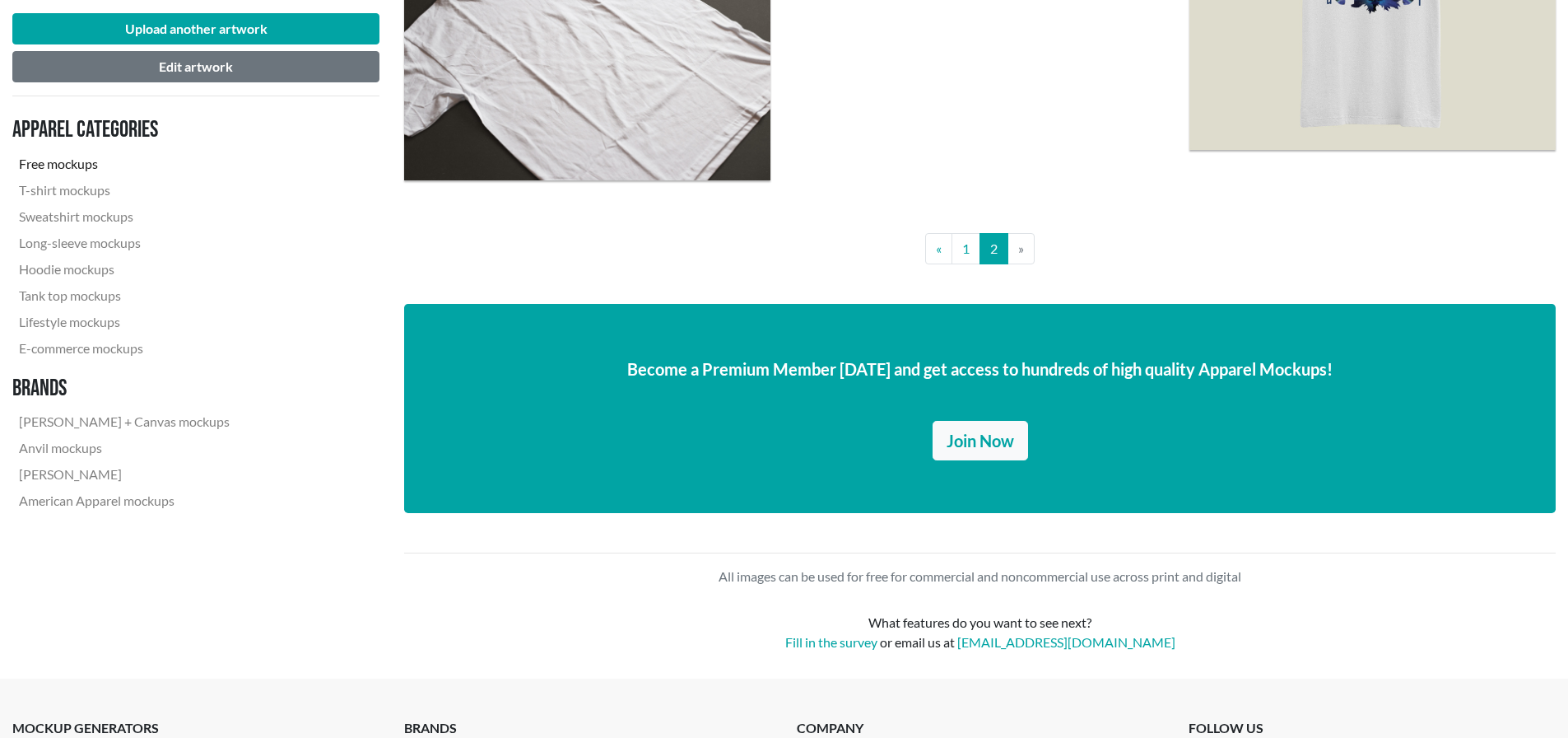
scroll to position [2306, 0]
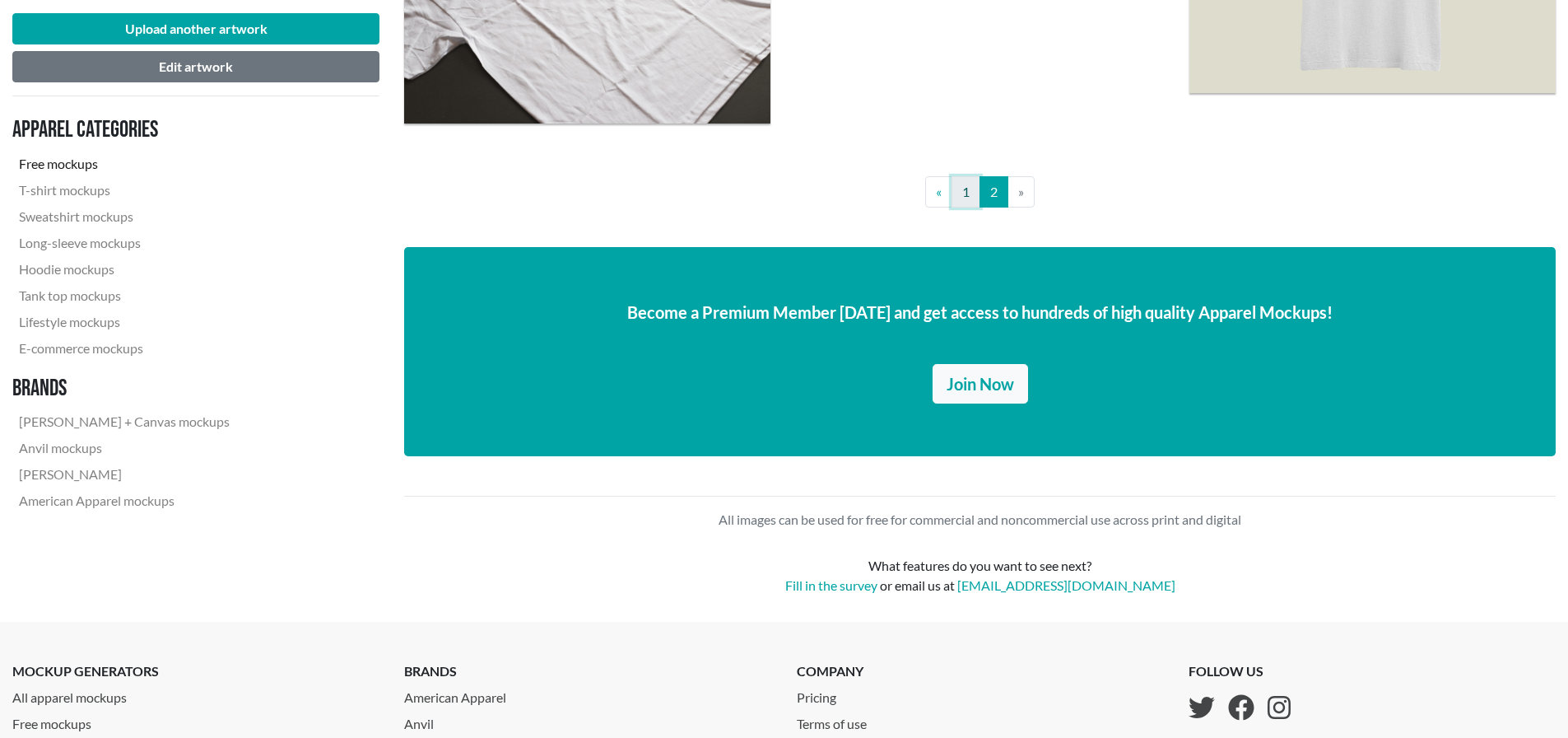
click at [963, 197] on link "1" at bounding box center [965, 191] width 29 height 31
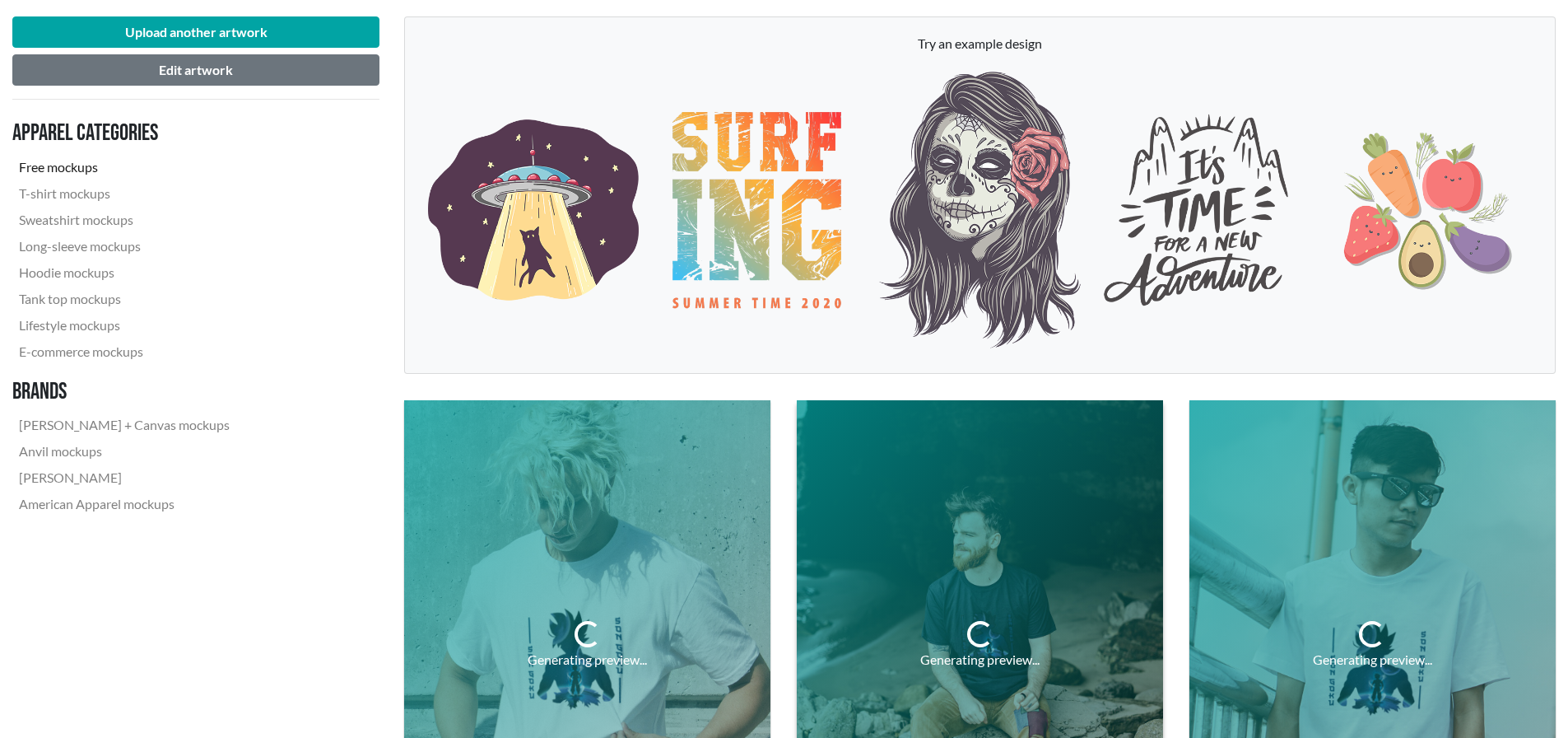
scroll to position [494, 0]
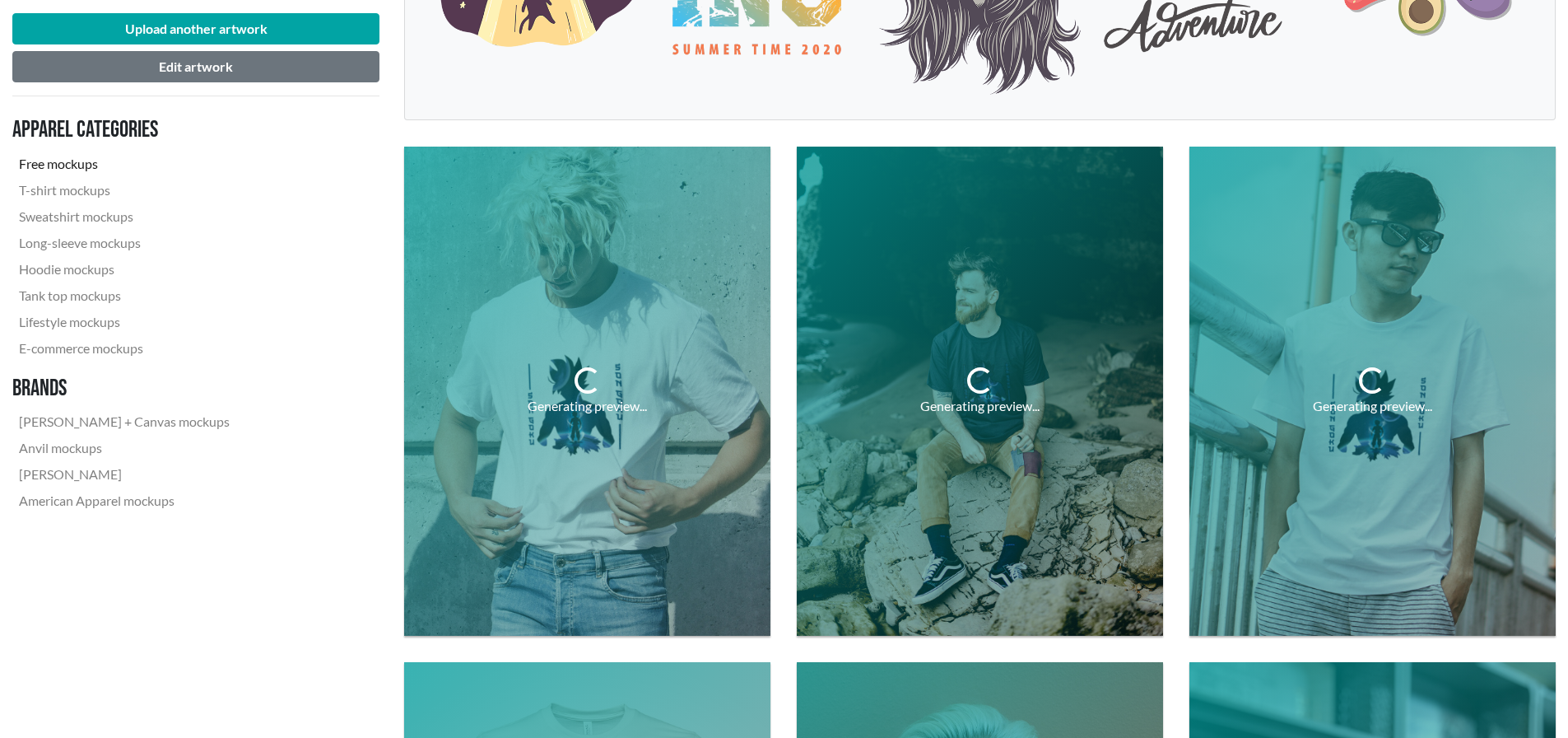
click at [1126, 136] on div "Generating preview..." at bounding box center [979, 391] width 392 height 515
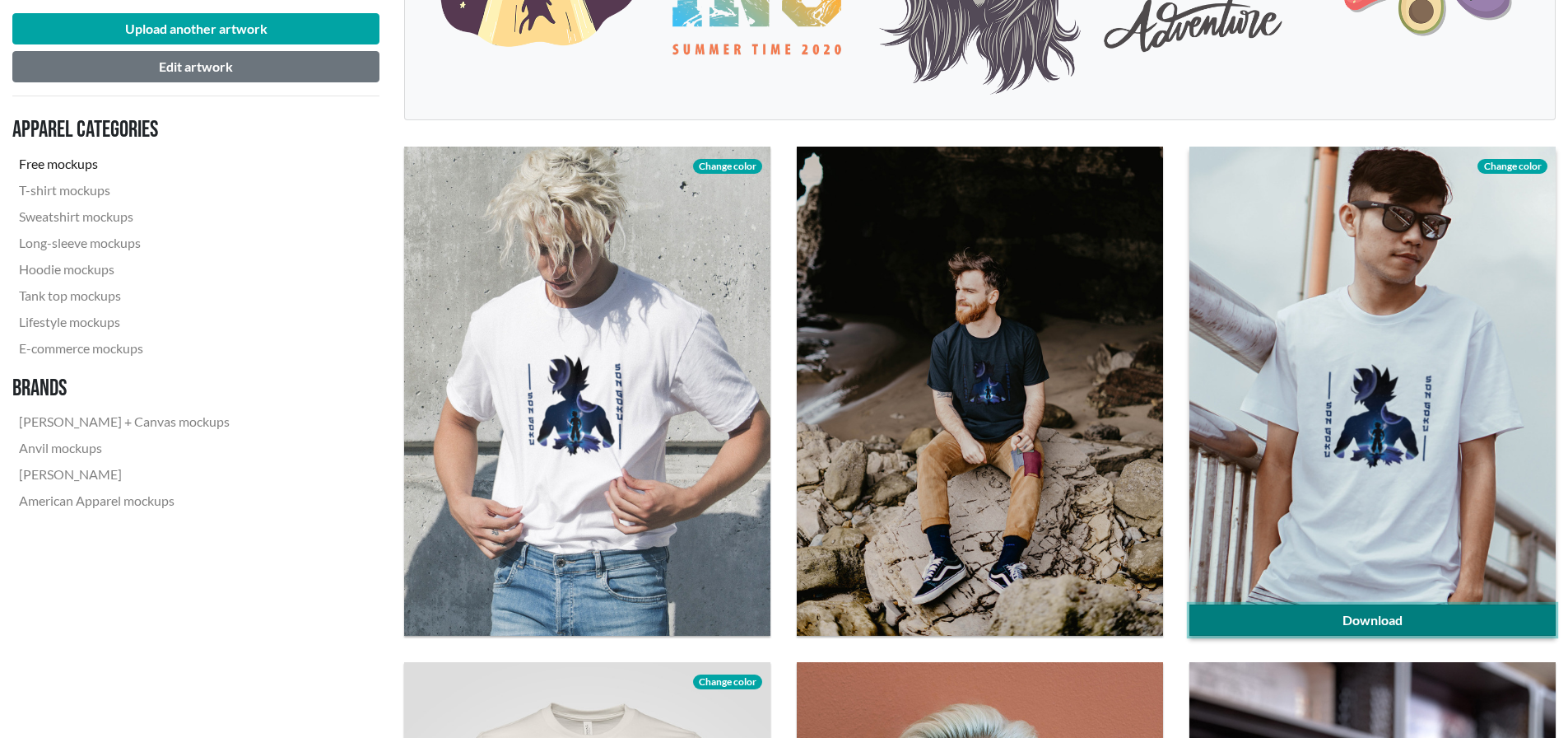
click at [1407, 614] on link "Download" at bounding box center [1372, 619] width 367 height 31
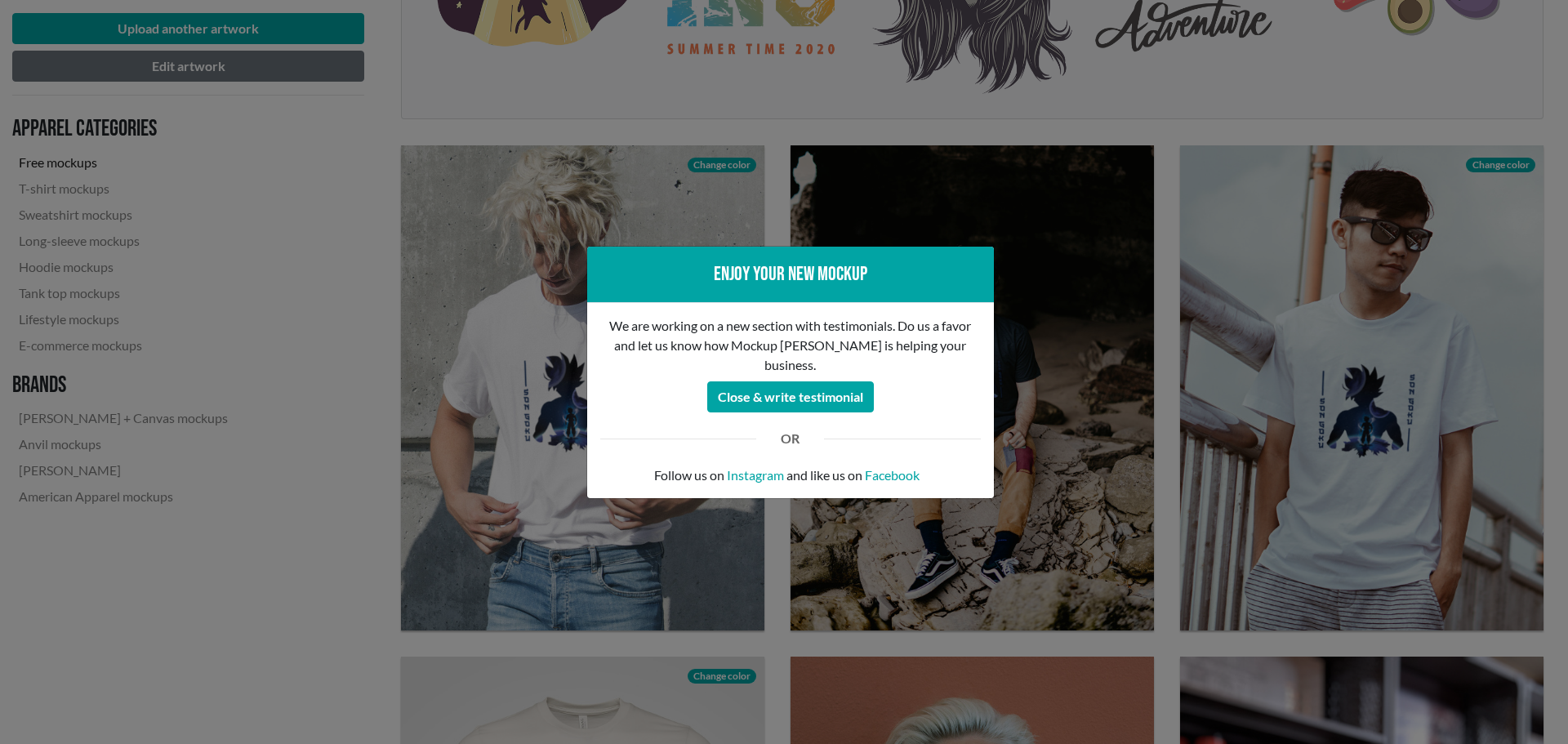
click at [972, 60] on div "Enjoy your new mockup We are working on a new section with testimonials. Do us …" at bounding box center [784, 372] width 1568 height 744
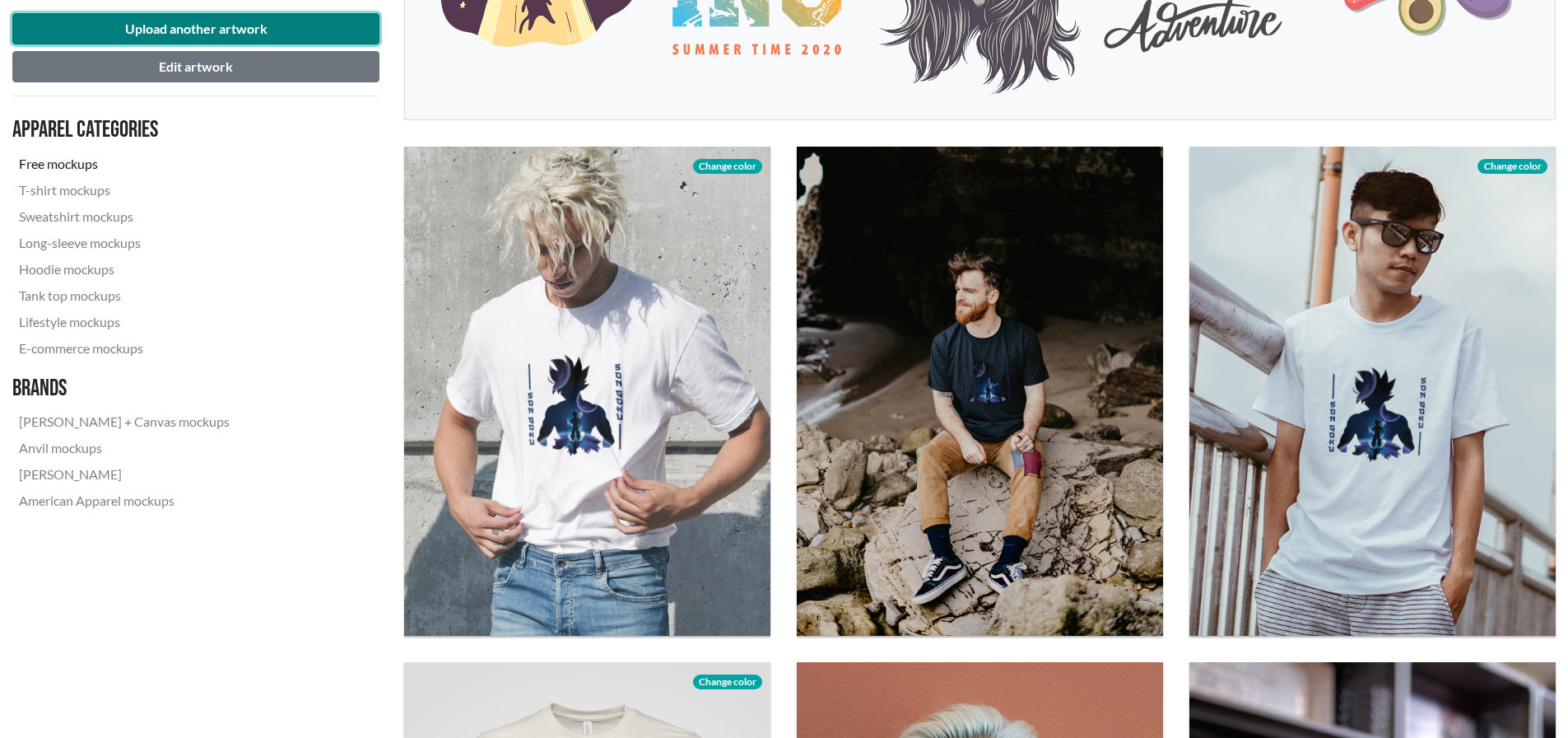
click at [207, 35] on button "Upload another artwork" at bounding box center [196, 28] width 367 height 31
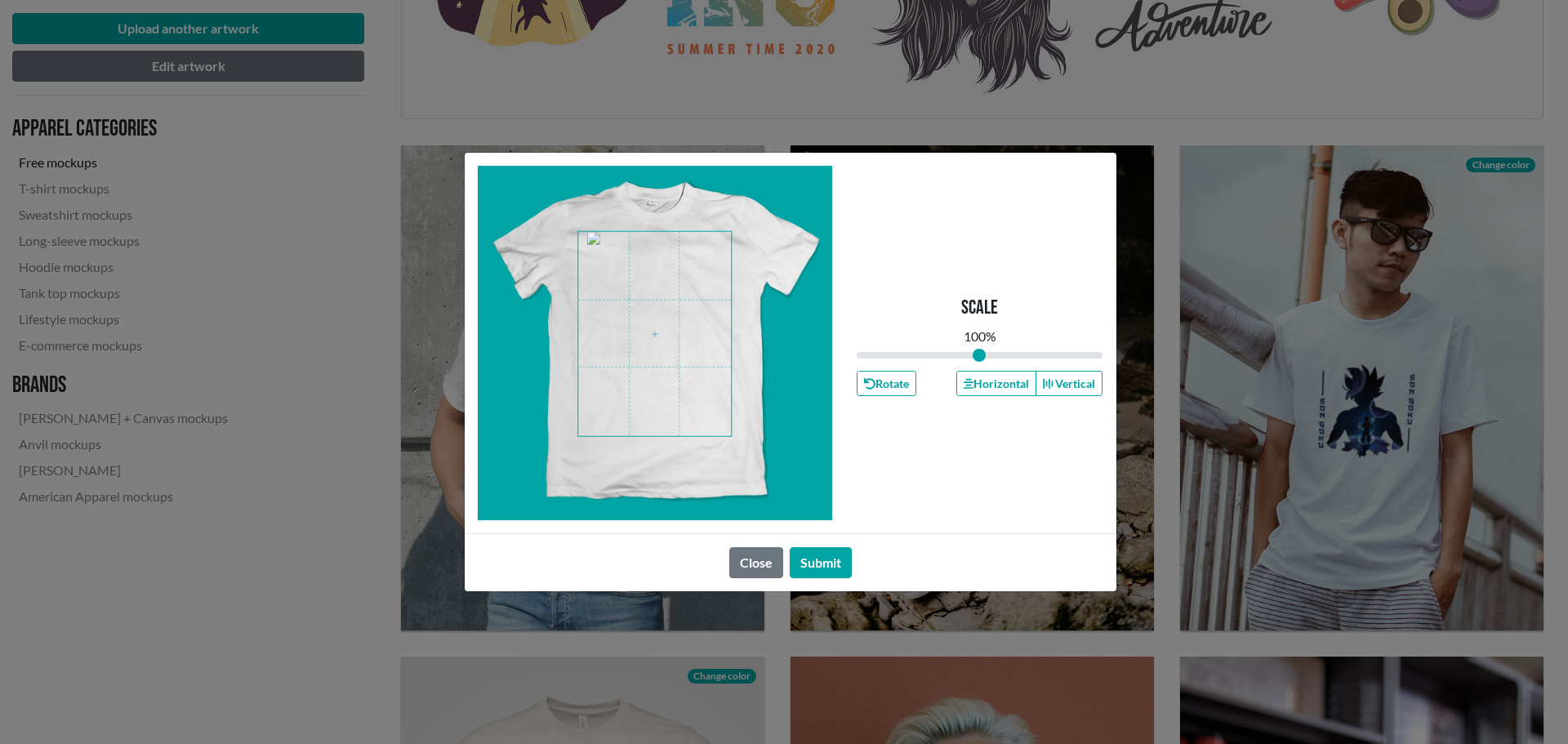
click at [714, 439] on div at bounding box center [654, 343] width 354 height 354
click at [714, 415] on span at bounding box center [654, 334] width 153 height 204
click at [956, 354] on input "range" at bounding box center [979, 355] width 247 height 18
type input "0.78"
click at [953, 358] on input "range" at bounding box center [979, 355] width 247 height 18
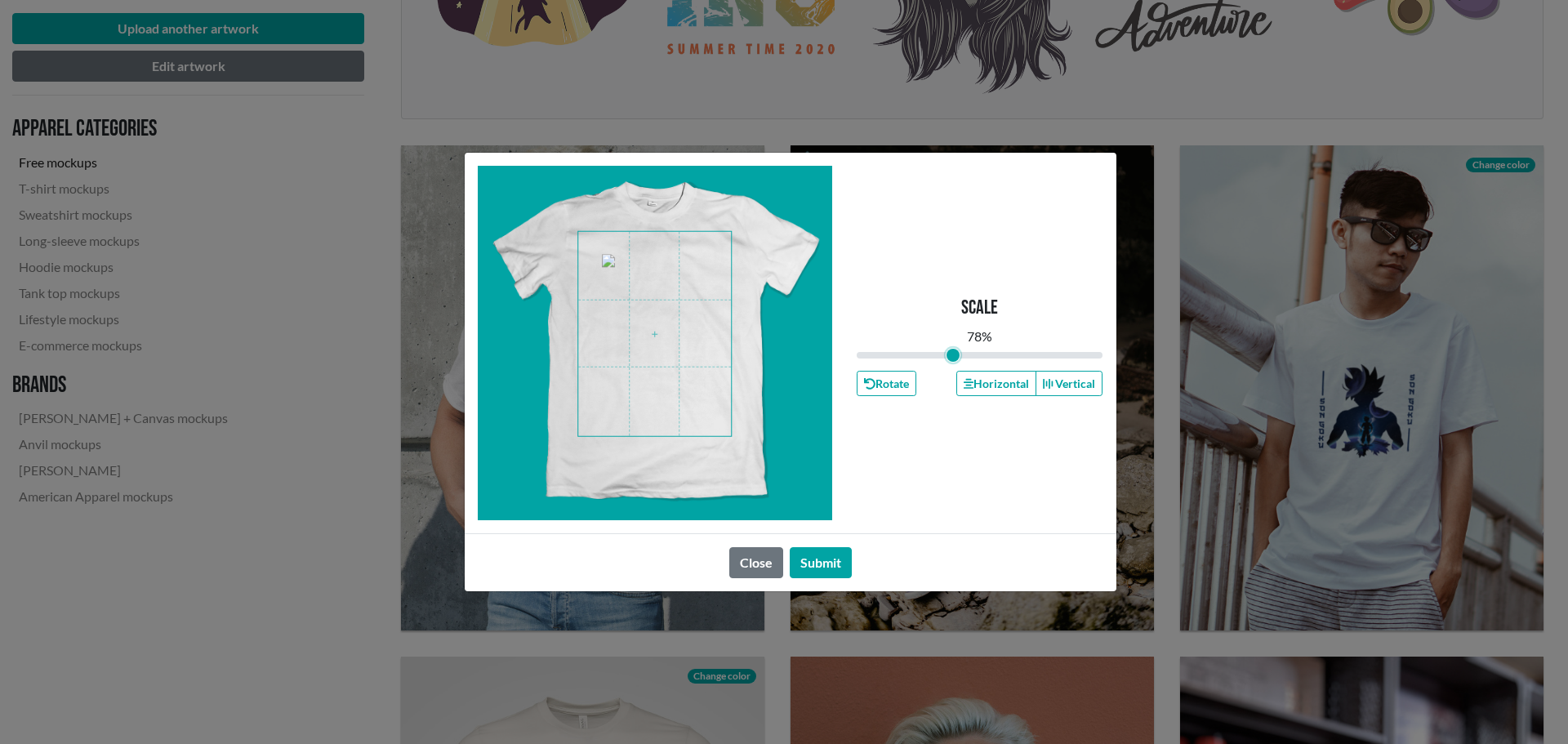
click at [953, 358] on input "range" at bounding box center [979, 355] width 247 height 18
click at [661, 308] on span at bounding box center [654, 334] width 153 height 204
click at [657, 263] on span at bounding box center [654, 334] width 153 height 204
click at [660, 273] on span at bounding box center [654, 334] width 153 height 204
click at [660, 261] on span at bounding box center [654, 334] width 153 height 204
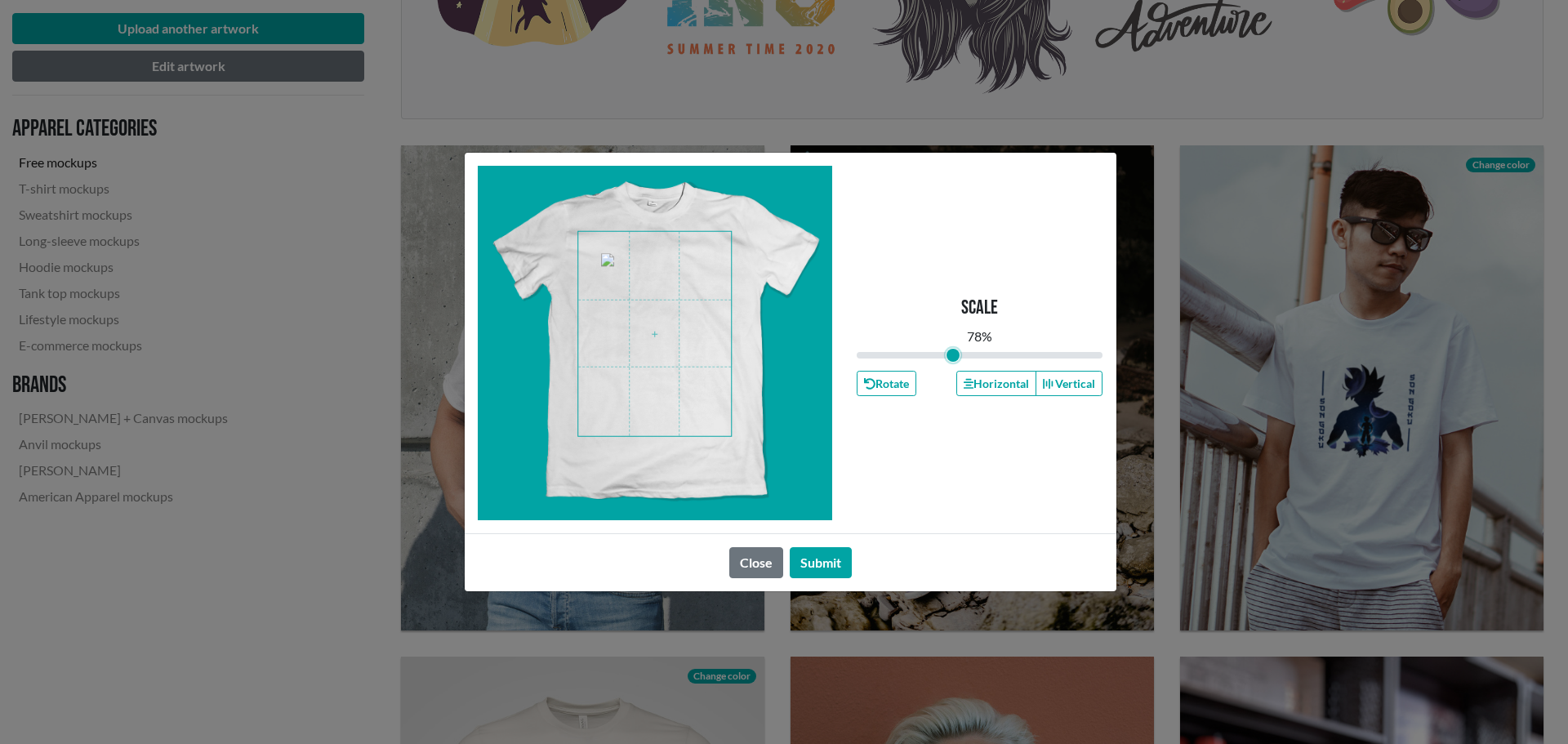
click at [660, 261] on span at bounding box center [654, 334] width 153 height 204
click at [666, 290] on span at bounding box center [654, 334] width 153 height 204
click at [643, 340] on span at bounding box center [654, 334] width 153 height 204
click at [823, 566] on button "Submit" at bounding box center [820, 562] width 62 height 31
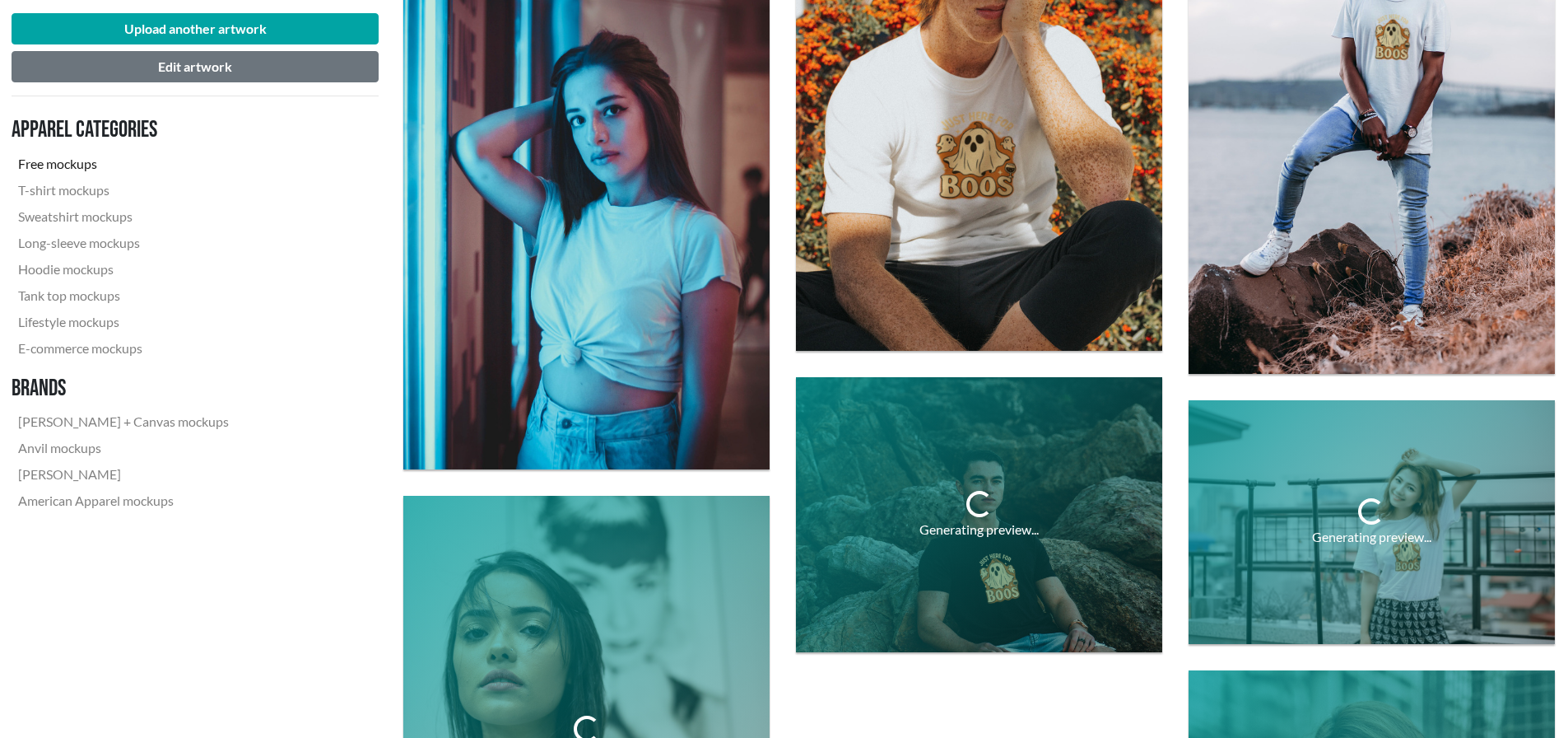
scroll to position [3354, 1]
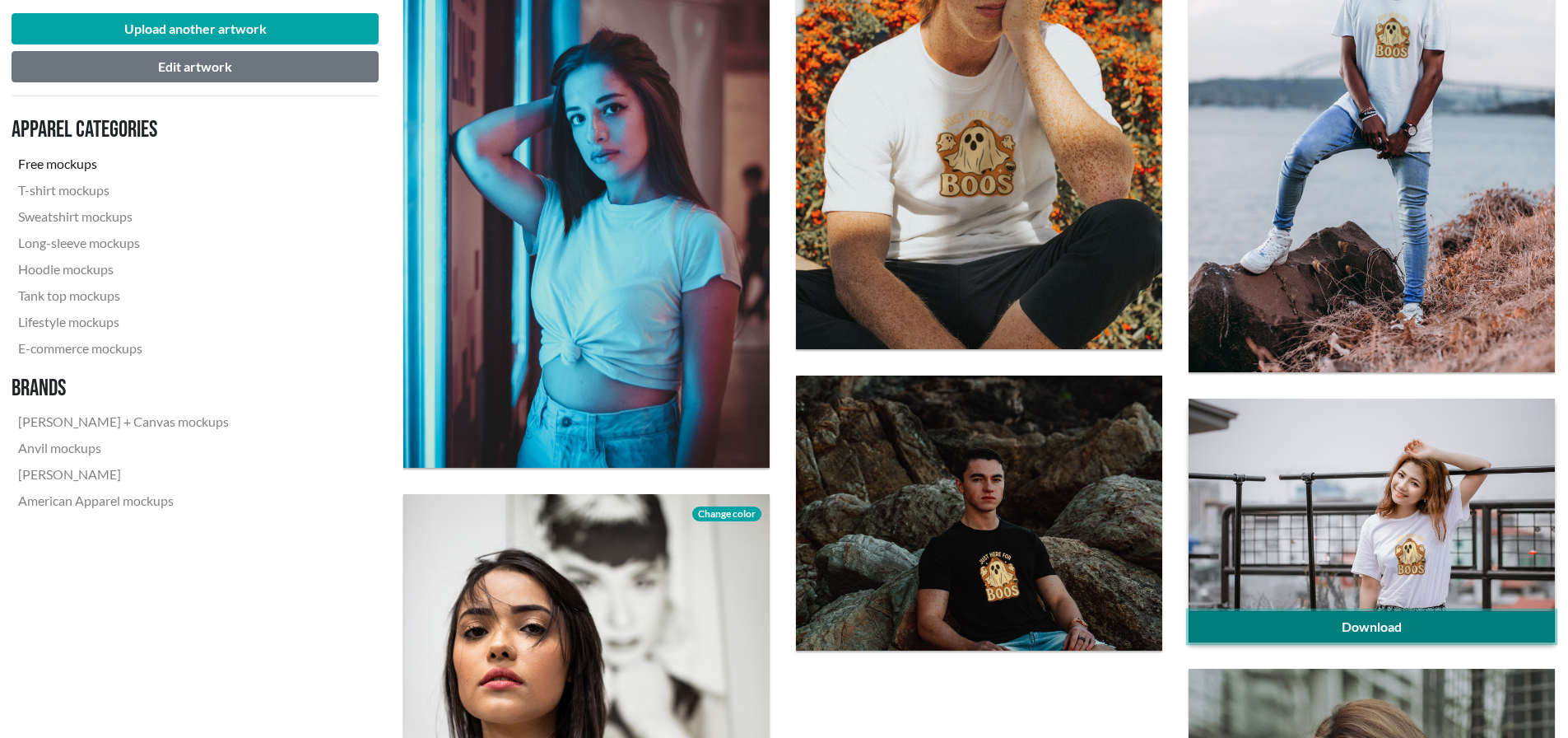
click at [1316, 625] on link "Download" at bounding box center [1371, 626] width 367 height 31
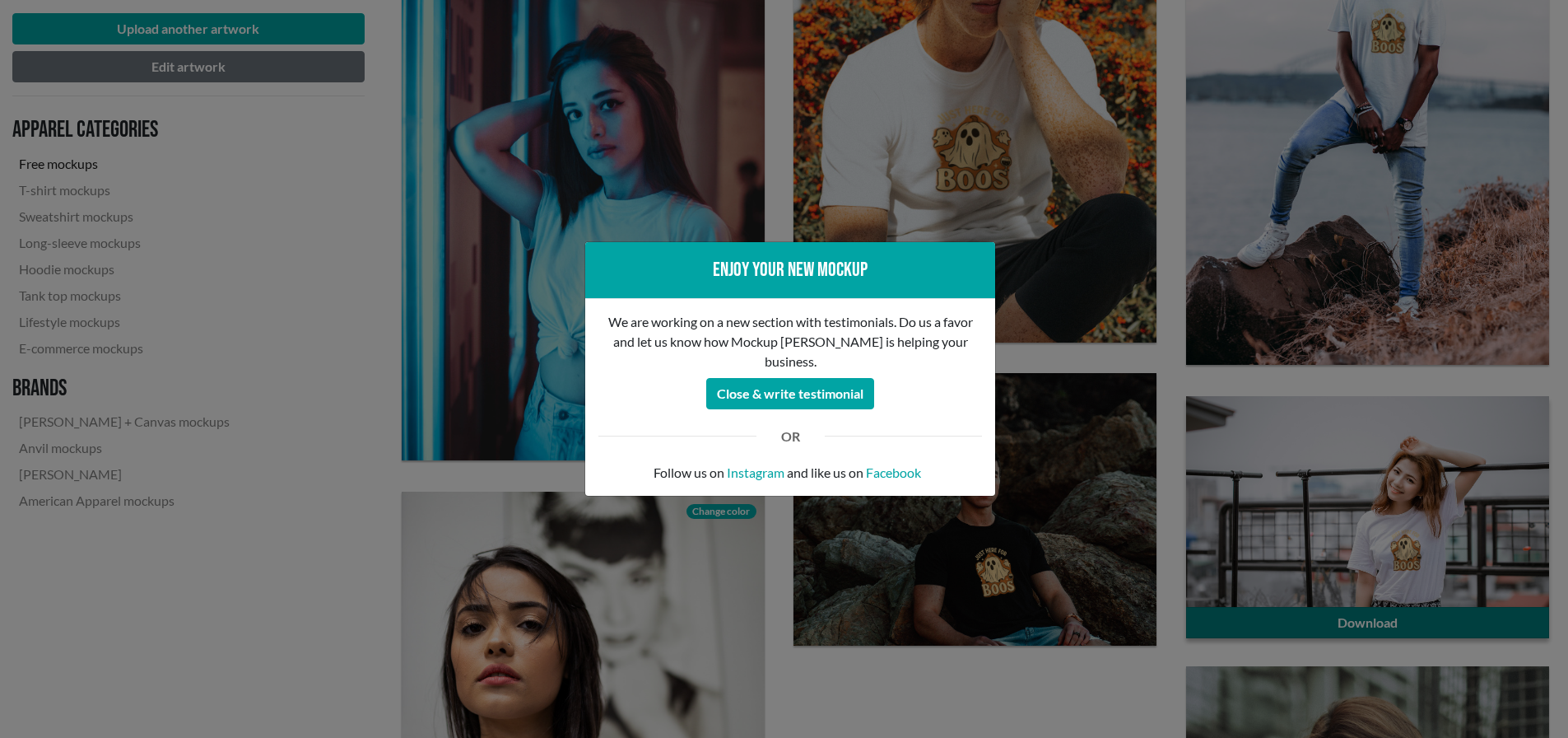
scroll to position [3354, 0]
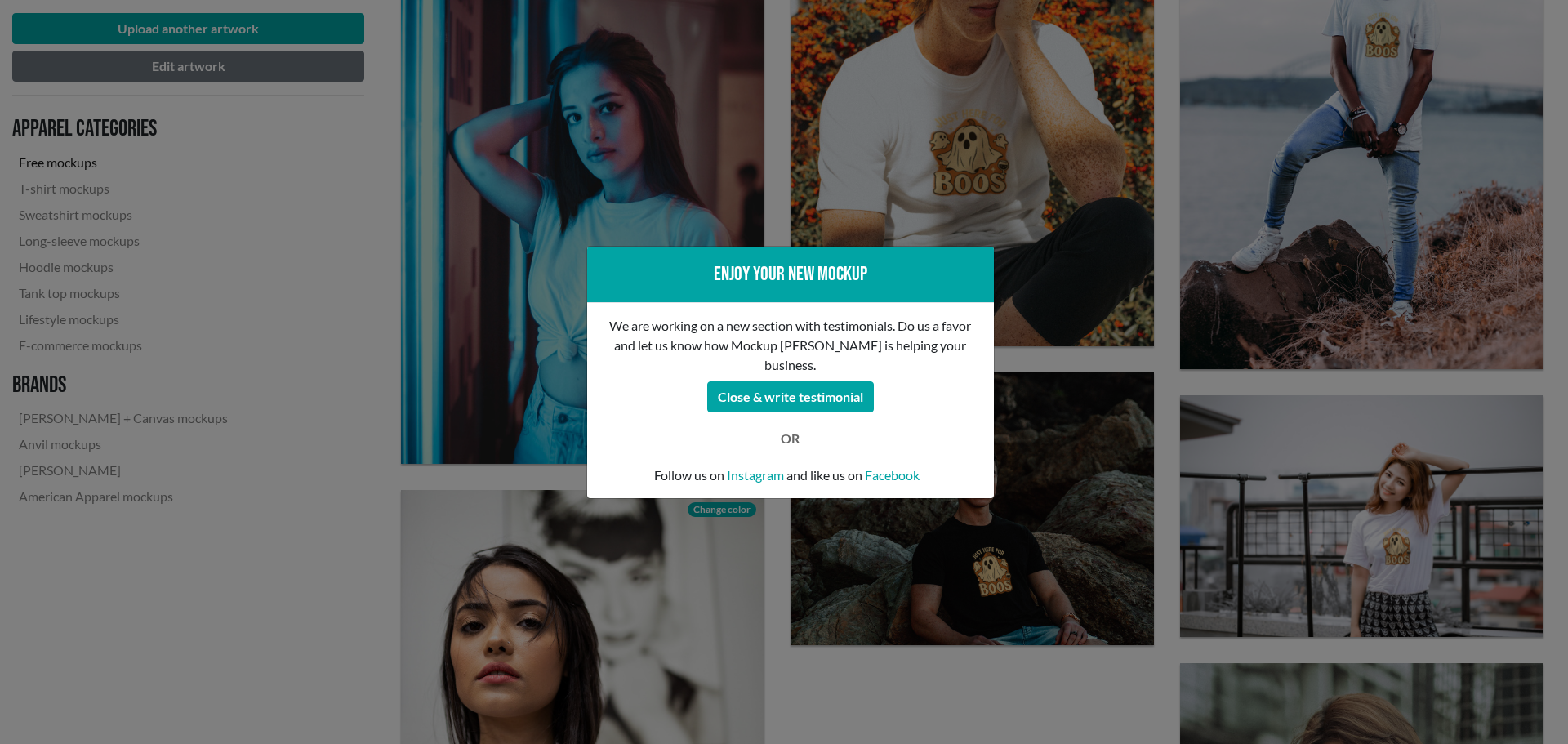
click at [1105, 573] on div "Enjoy your new mockup We are working on a new section with testimonials. Do us …" at bounding box center [784, 372] width 1568 height 744
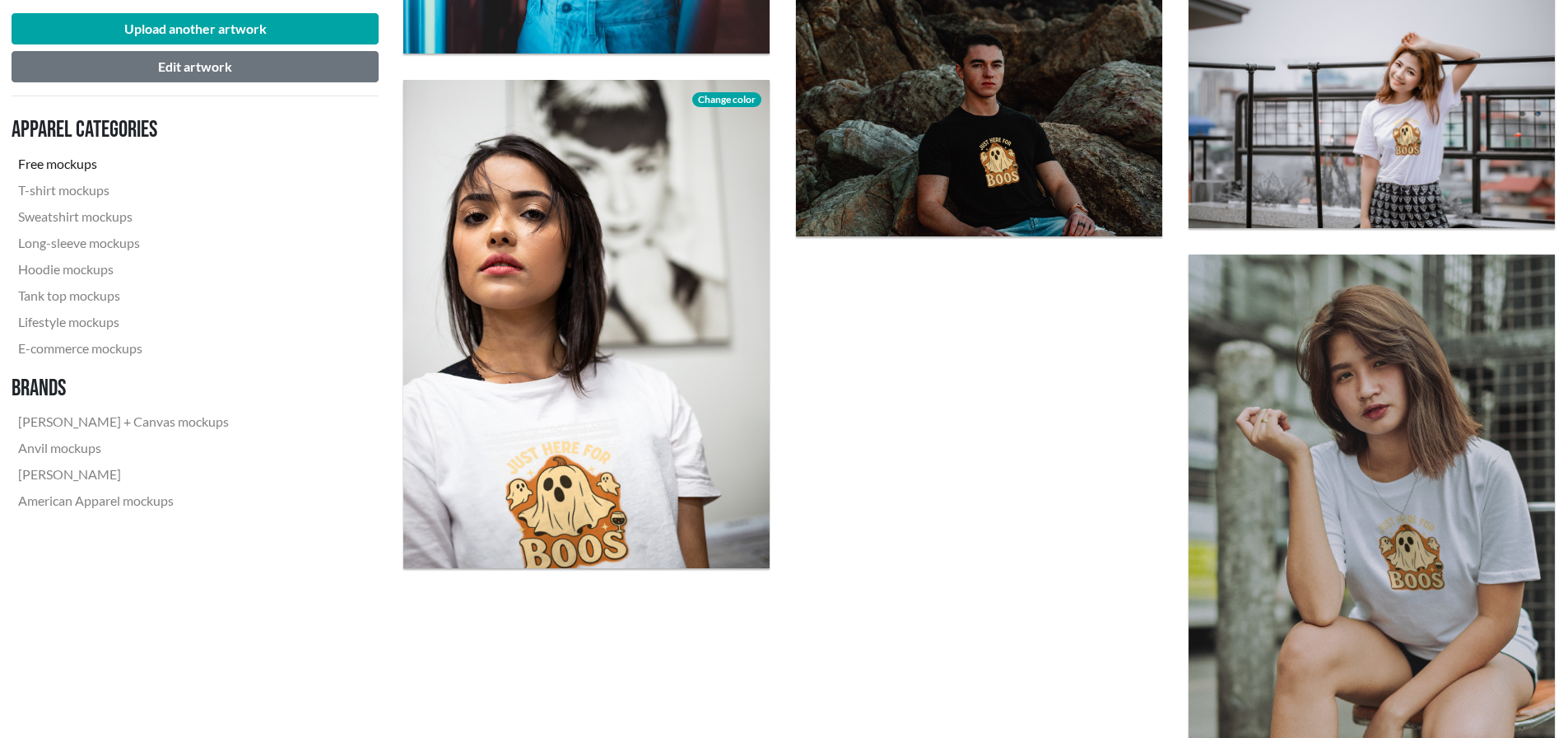
scroll to position [3769, 1]
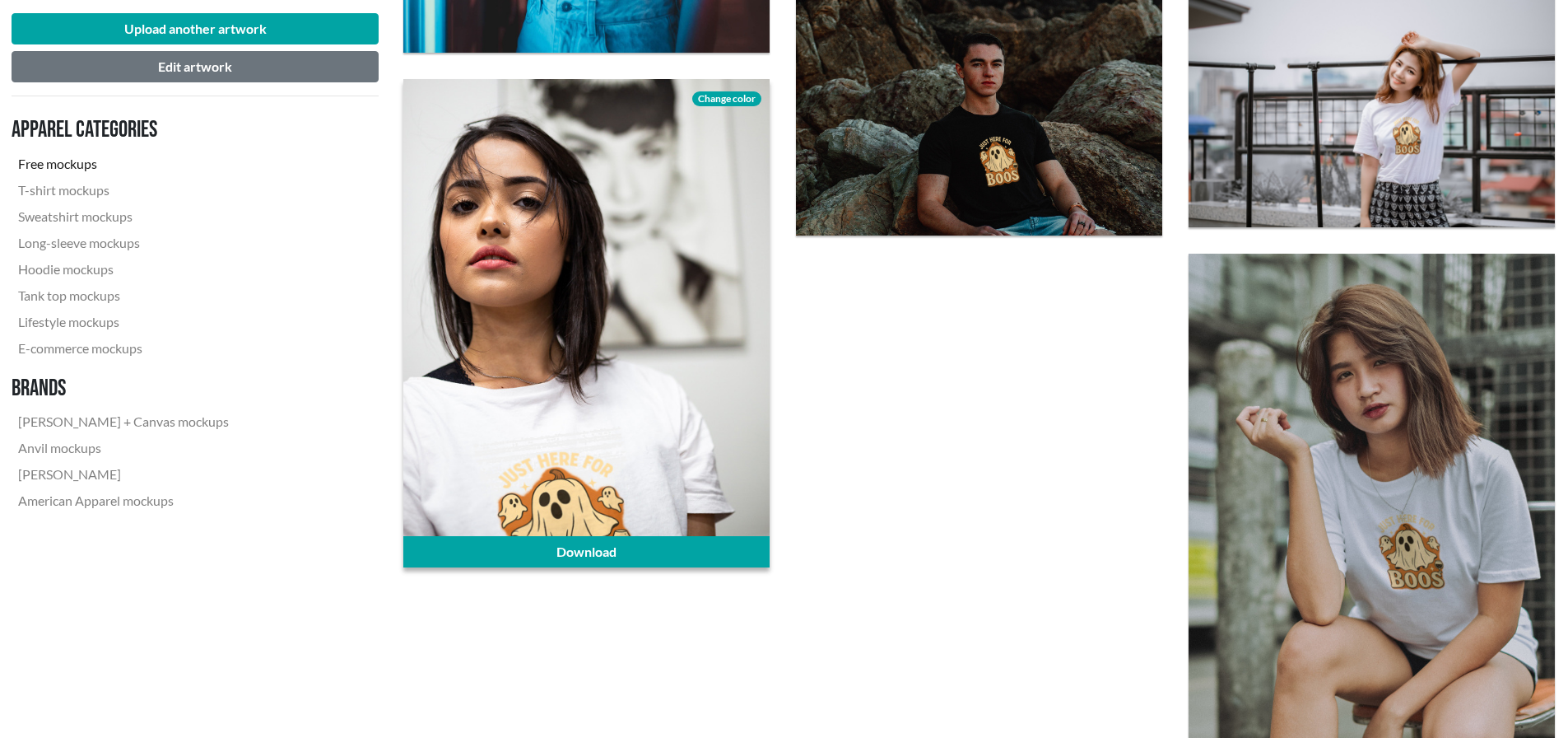
click at [693, 533] on div at bounding box center [586, 322] width 367 height 488
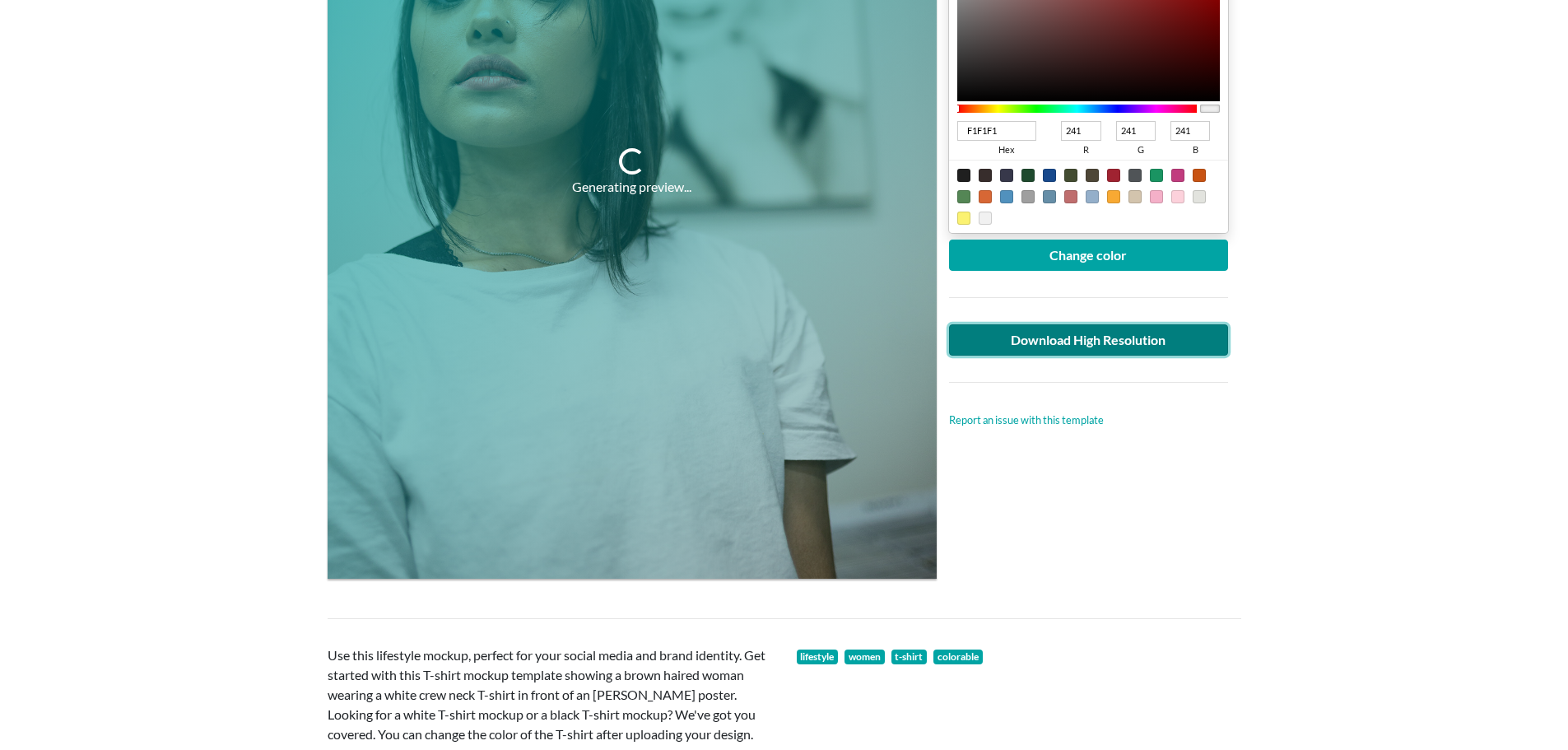
click at [1089, 338] on link "Download High Resolution" at bounding box center [1089, 339] width 280 height 31
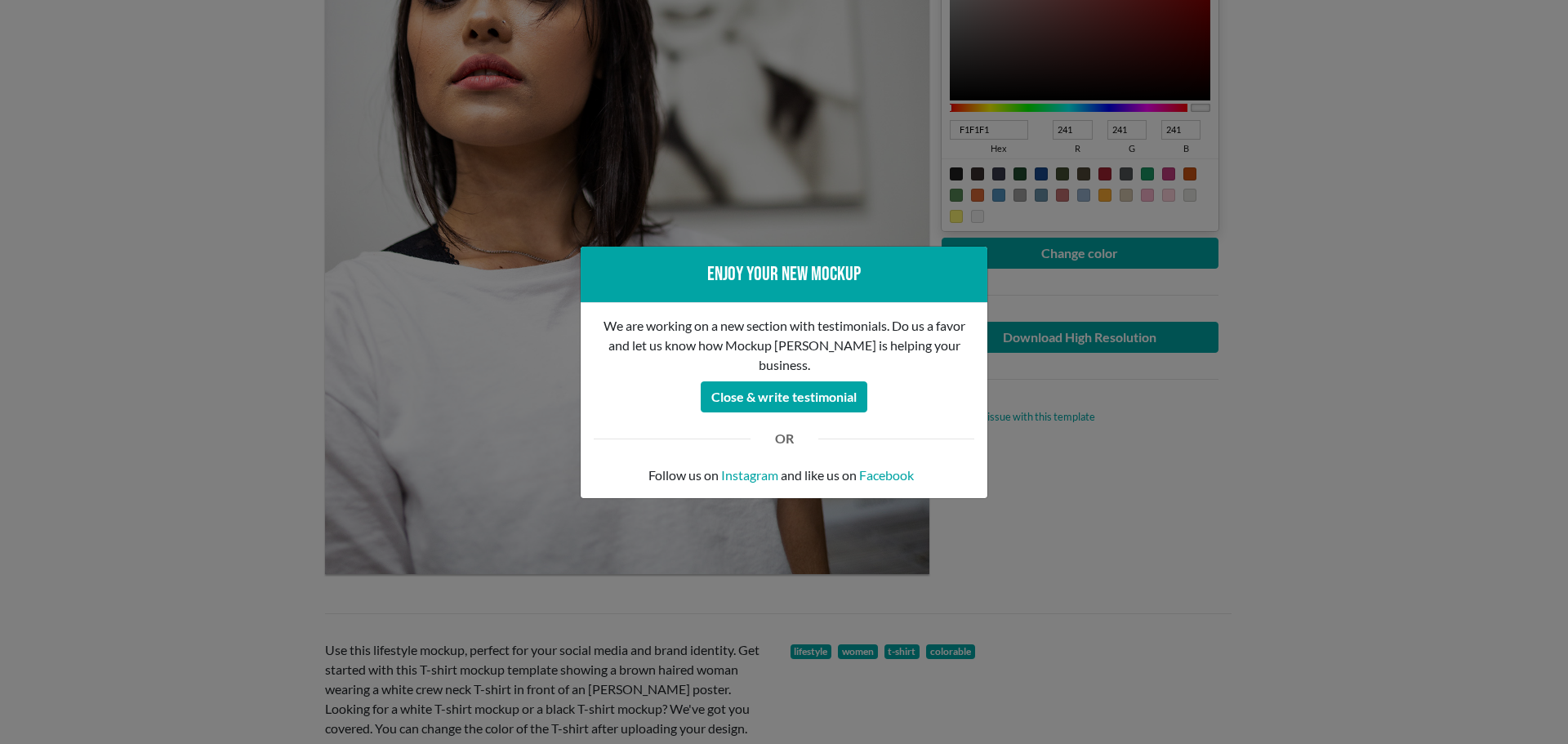
click at [1260, 444] on div "Enjoy your new mockup We are working on a new section with testimonials. Do us …" at bounding box center [784, 372] width 1568 height 744
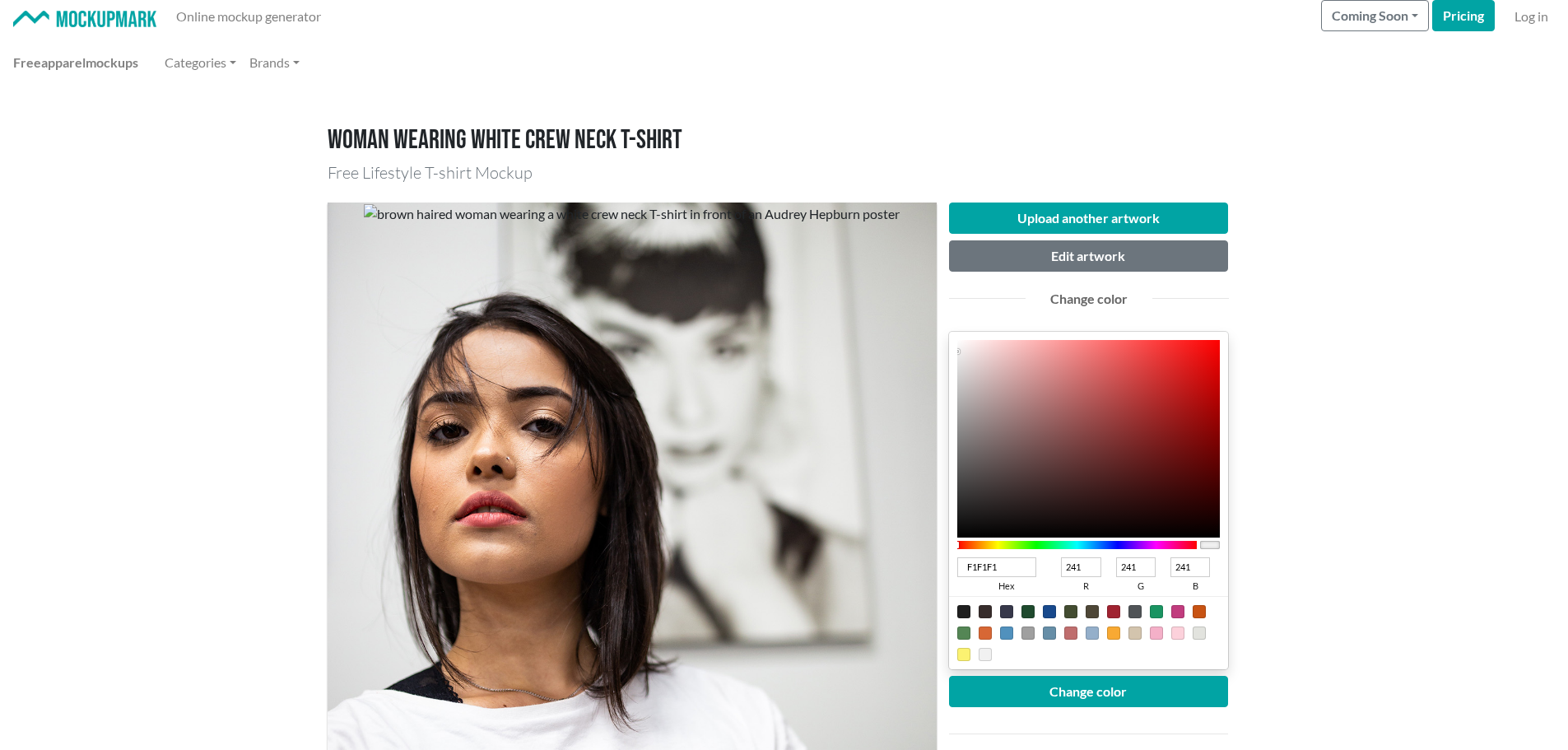
scroll to position [0, 0]
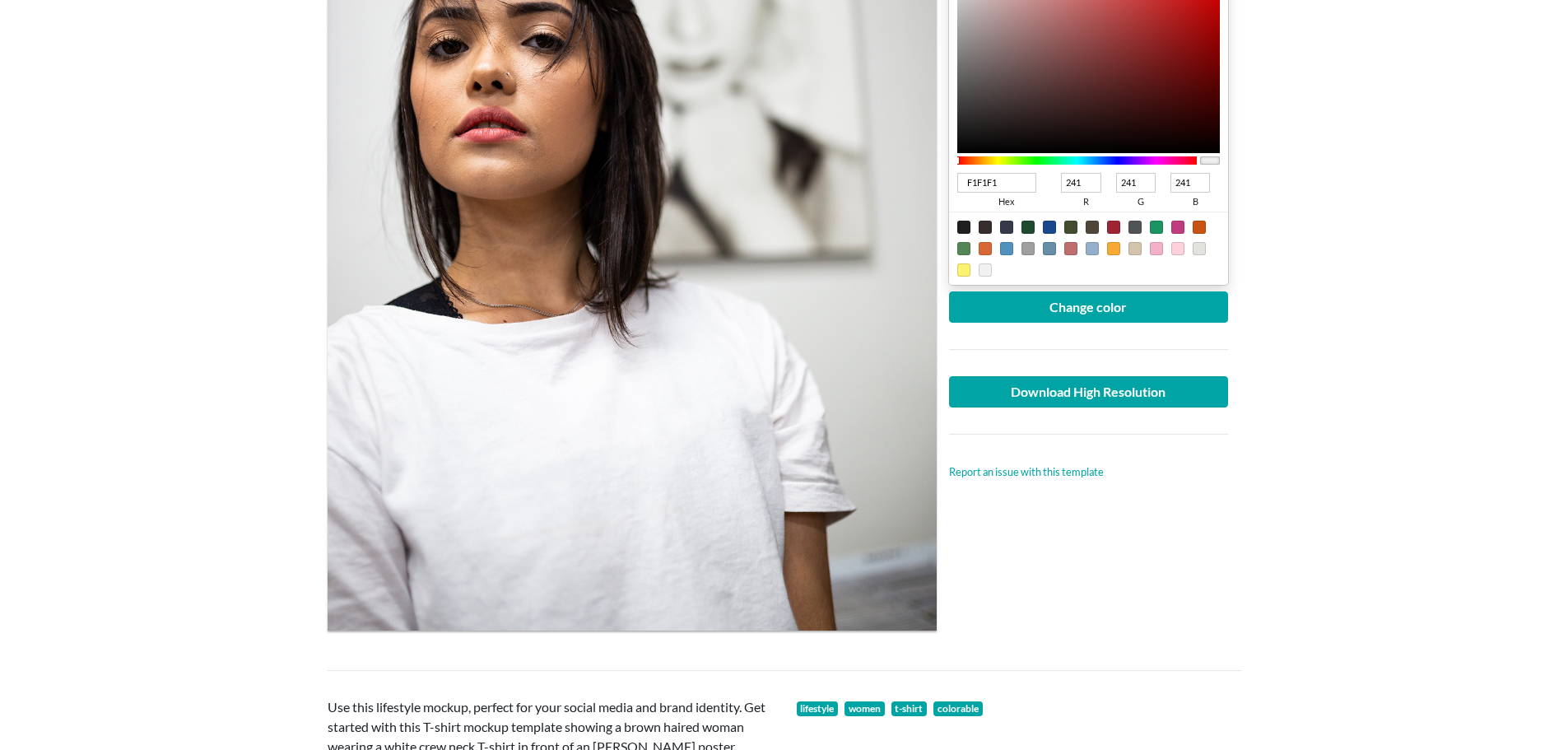
scroll to position [392, 0]
